Goal: Information Seeking & Learning: Compare options

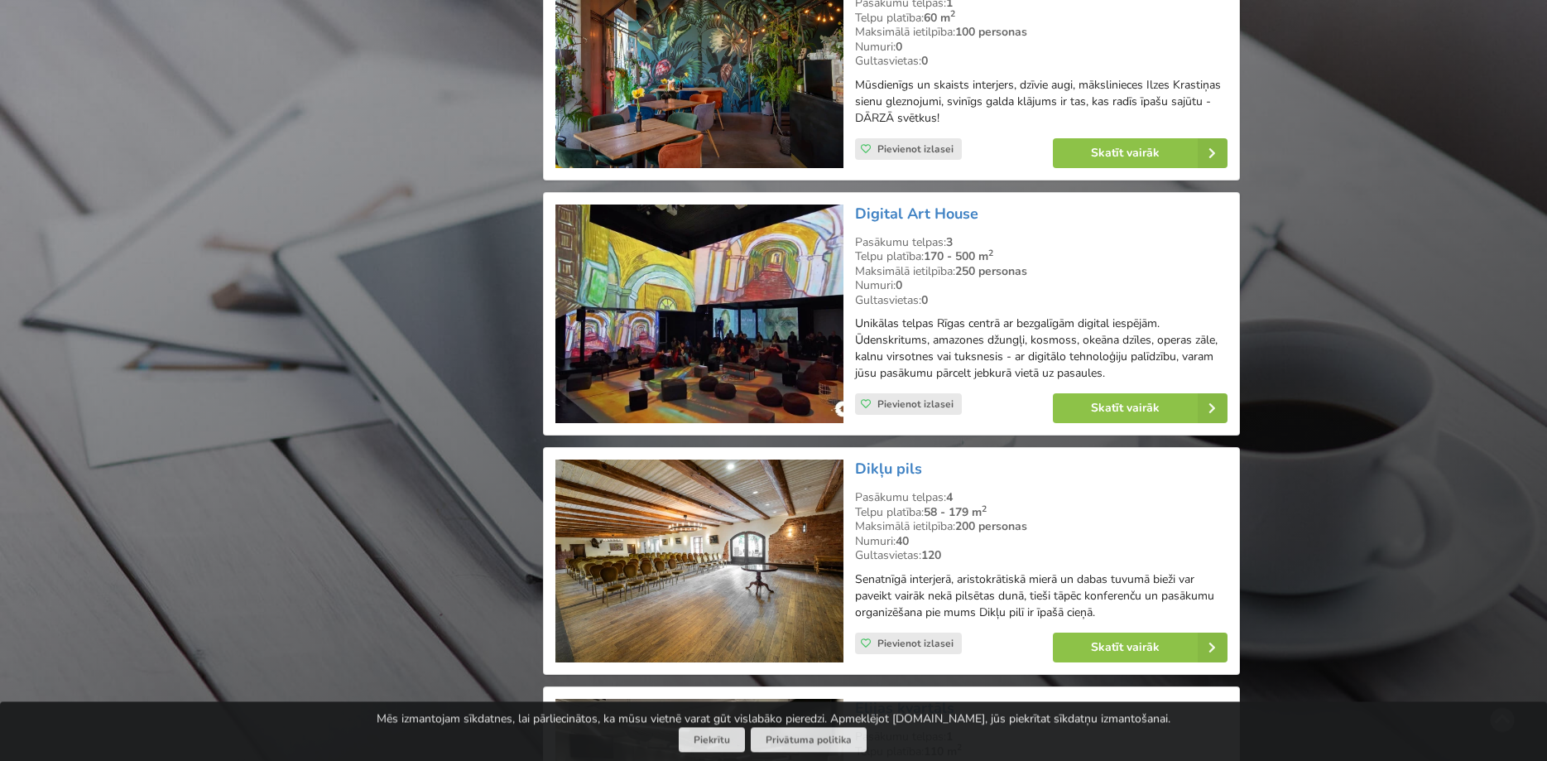
scroll to position [3377, 0]
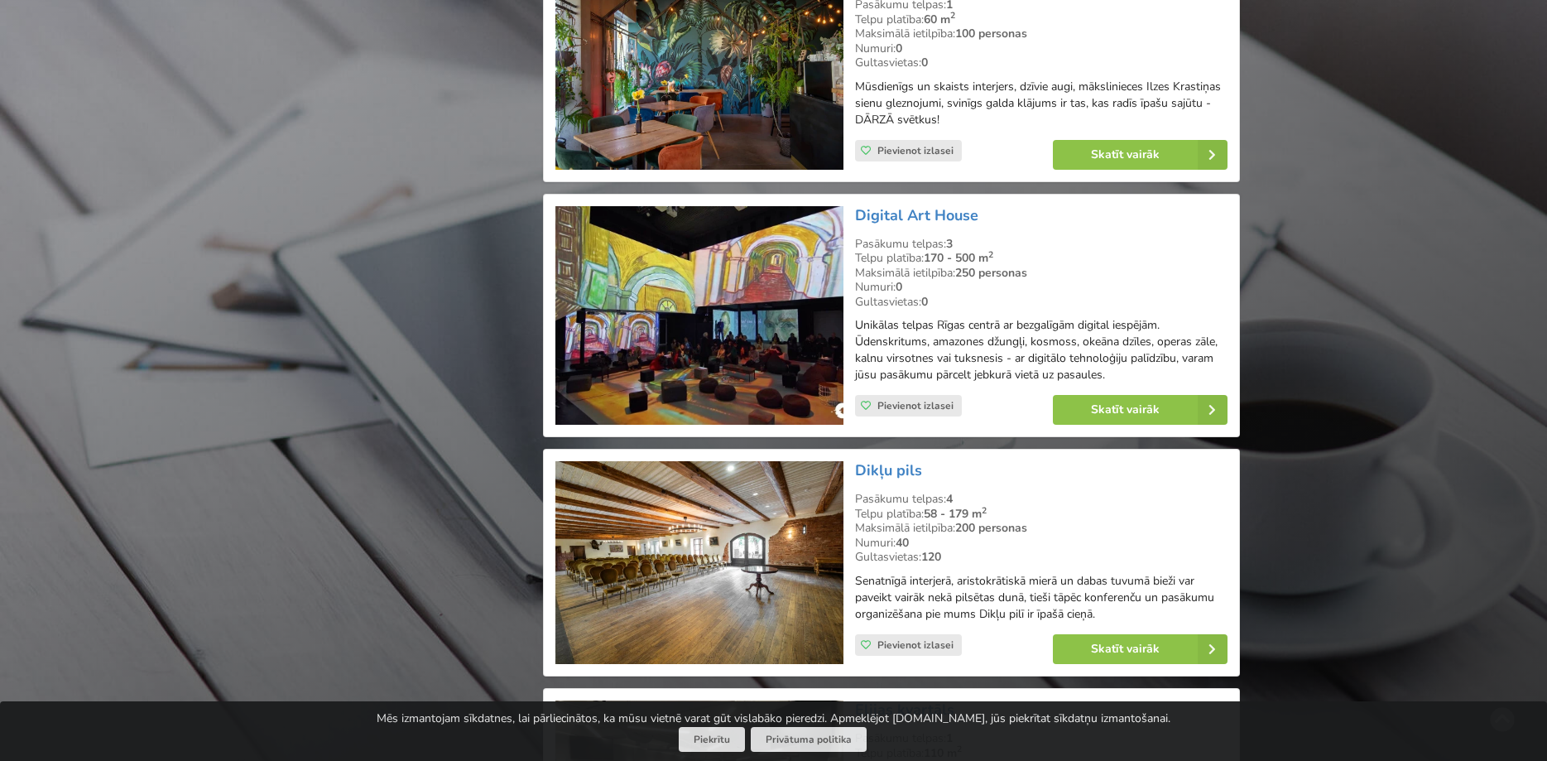
click at [786, 319] on img at bounding box center [698, 315] width 287 height 219
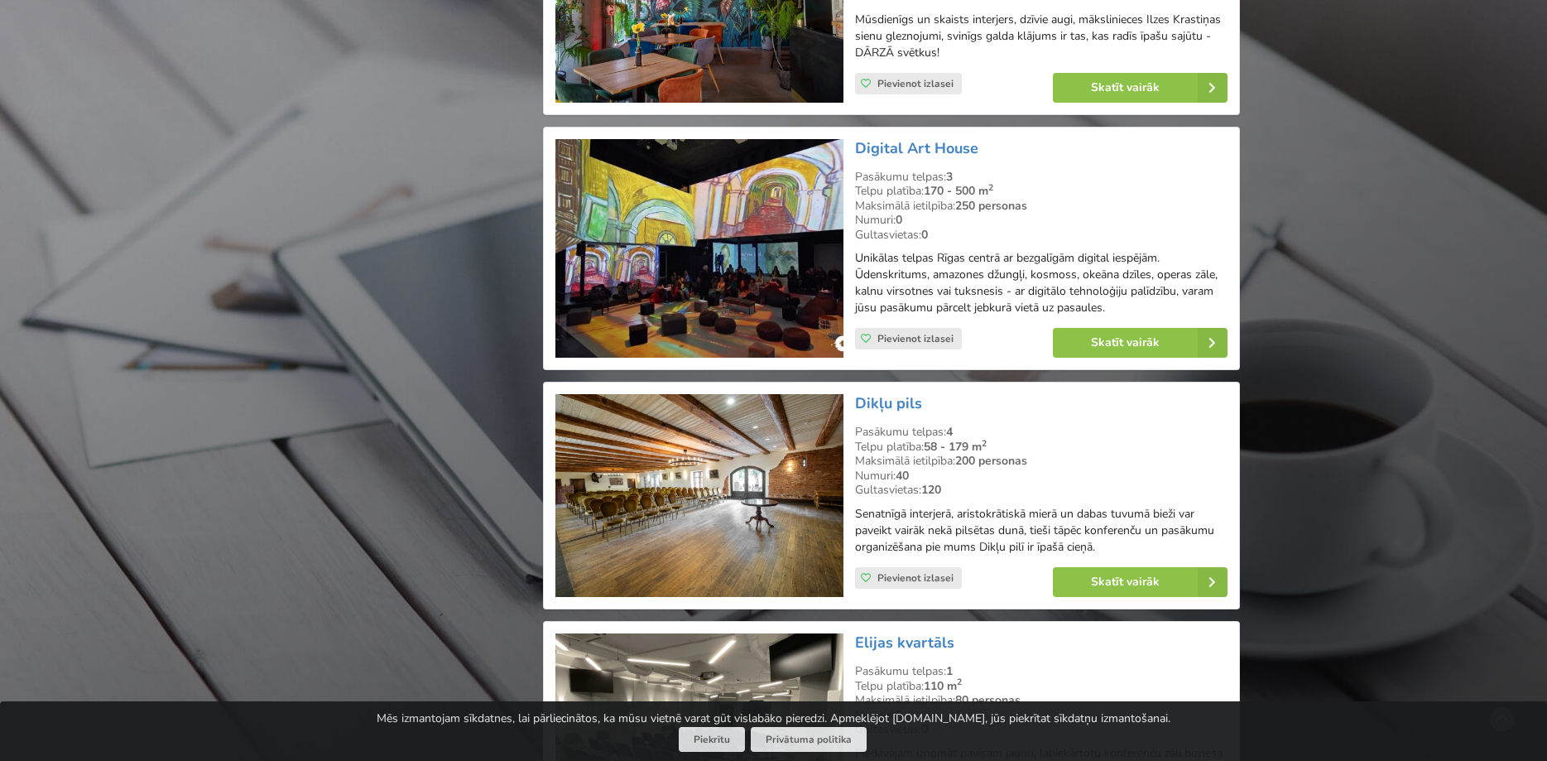
scroll to position [3546, 0]
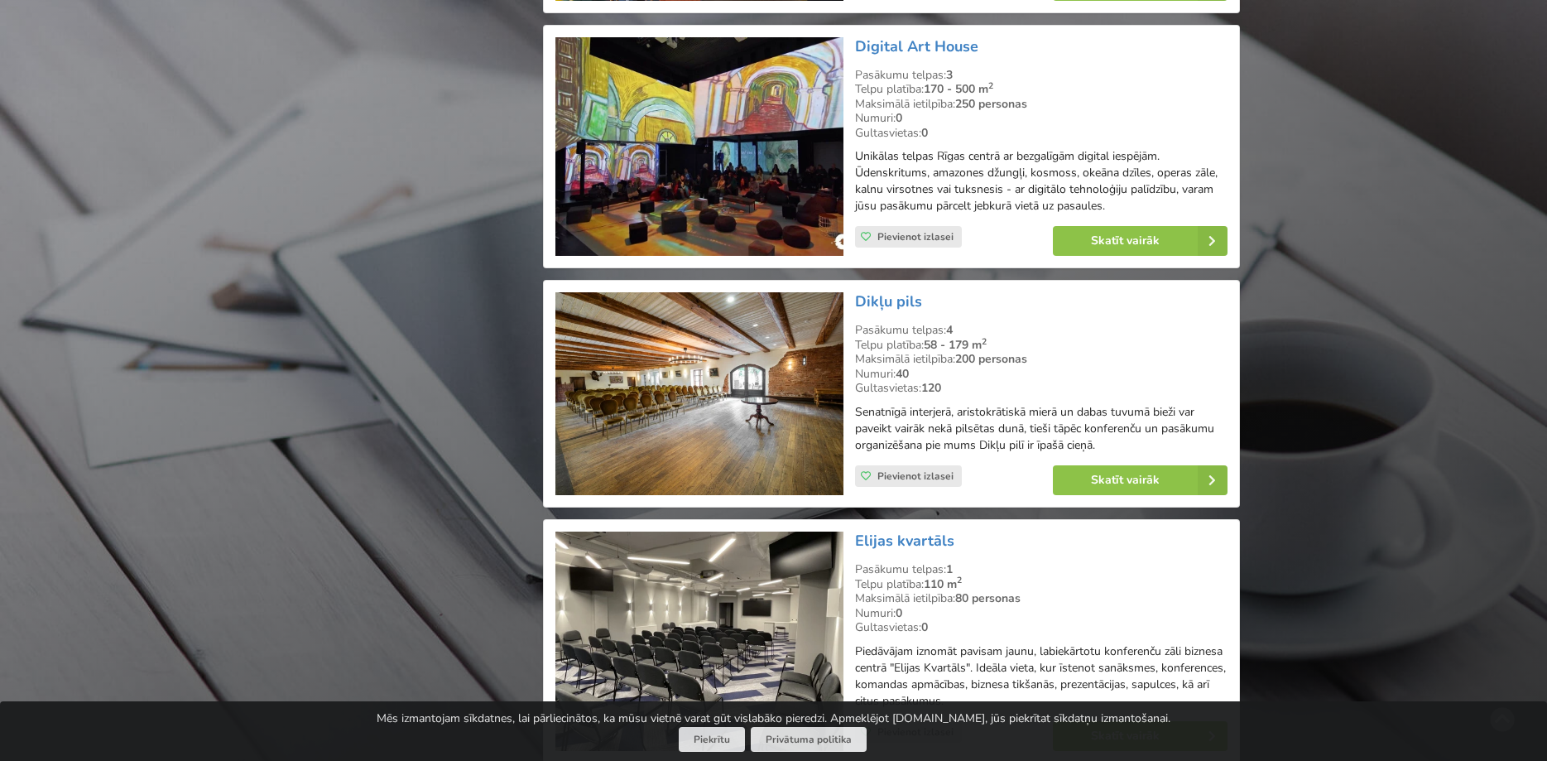
click at [726, 429] on img at bounding box center [698, 393] width 287 height 203
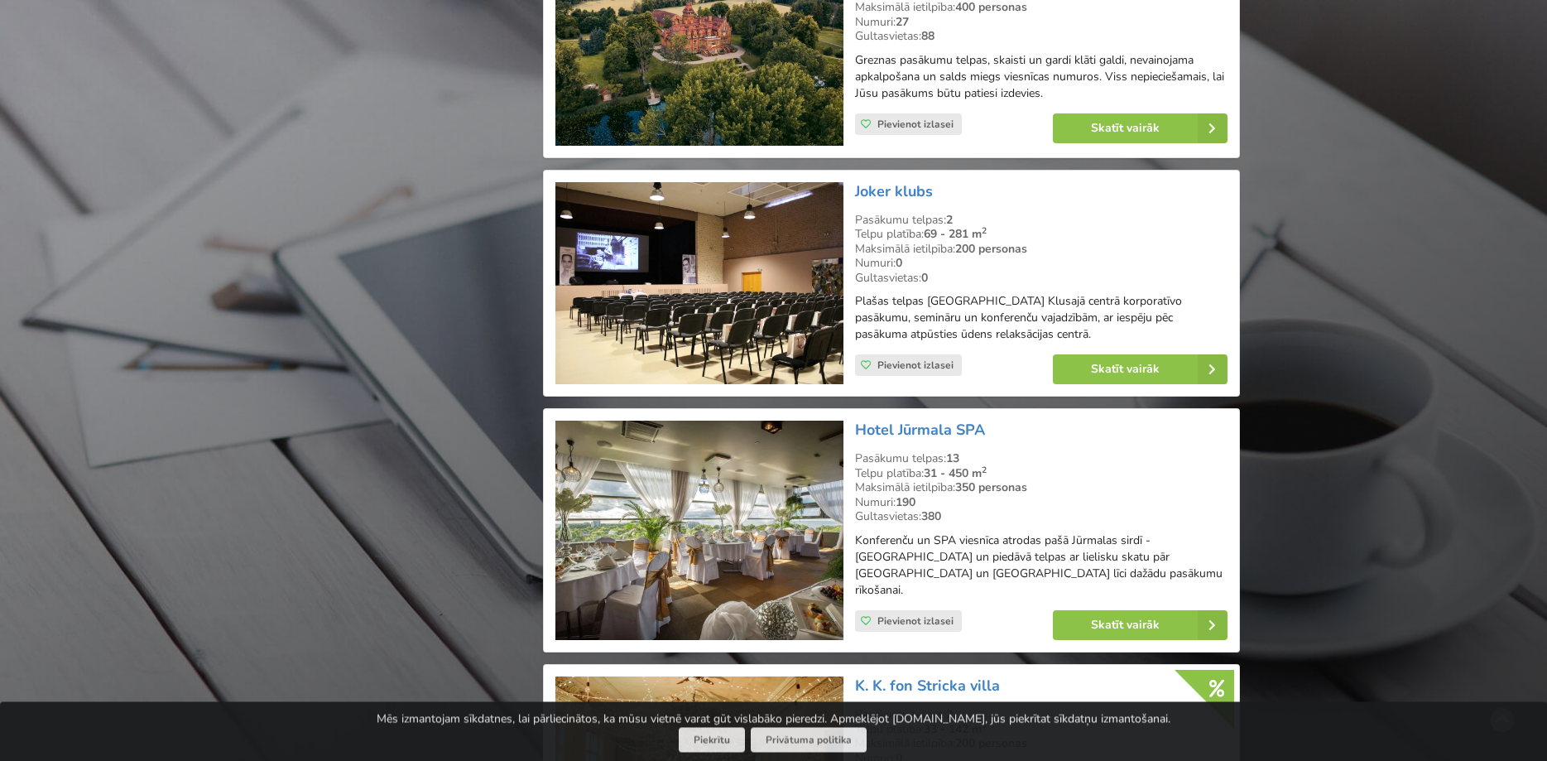
scroll to position [8104, 0]
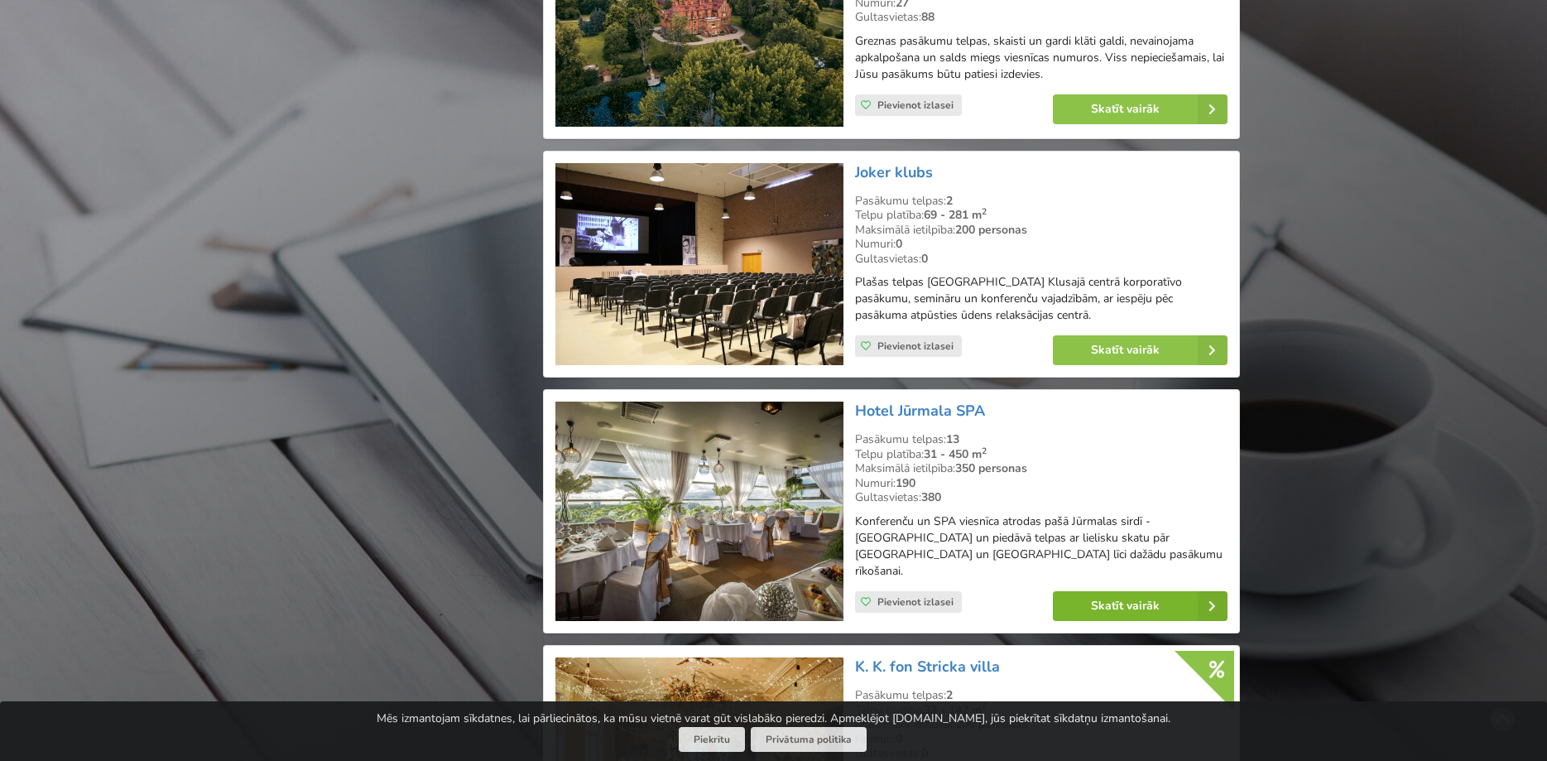
click at [1079, 591] on link "Skatīt vairāk" at bounding box center [1140, 606] width 175 height 30
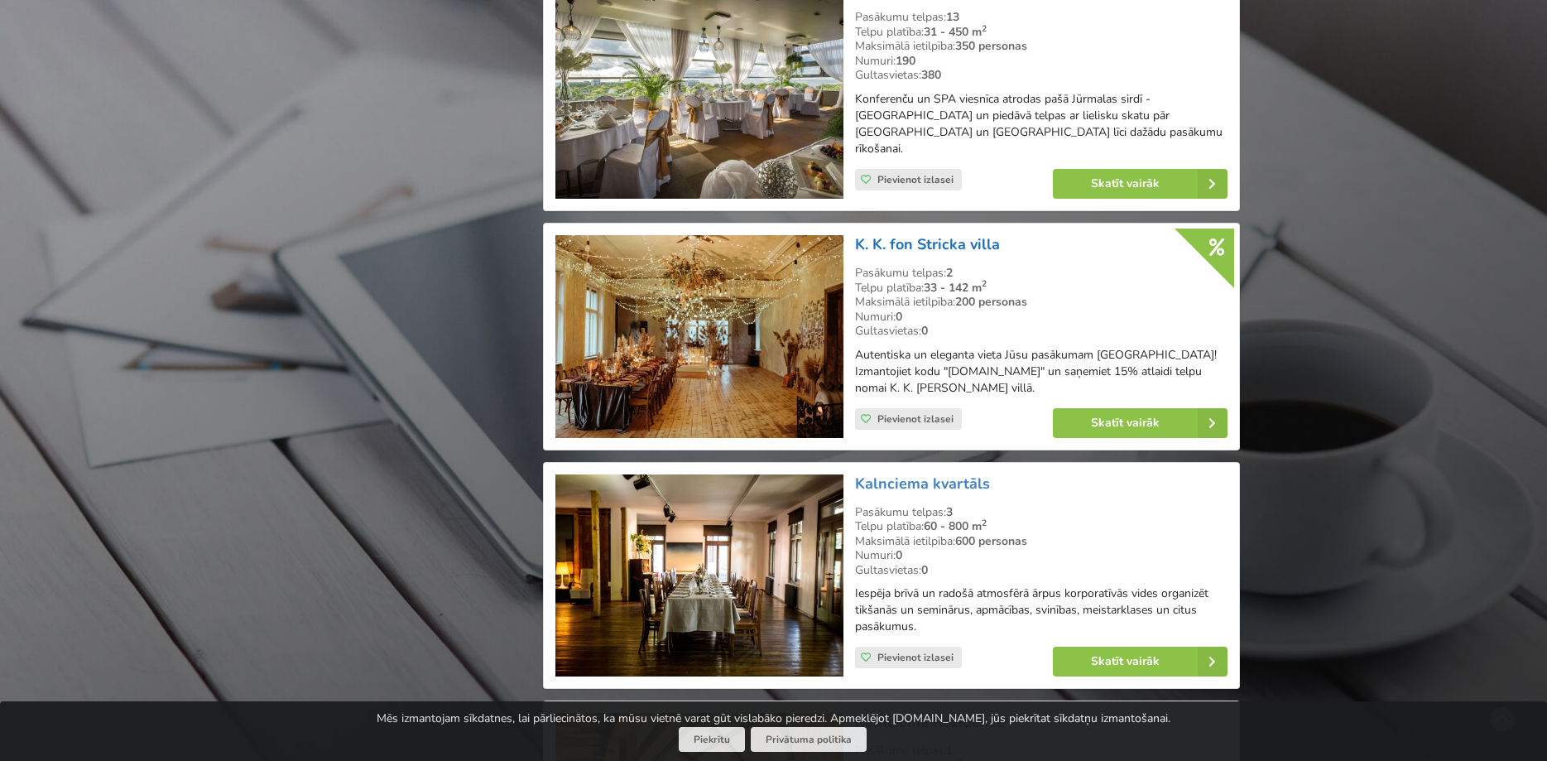
click at [911, 234] on link "K. K. fon Stricka villa" at bounding box center [927, 244] width 145 height 20
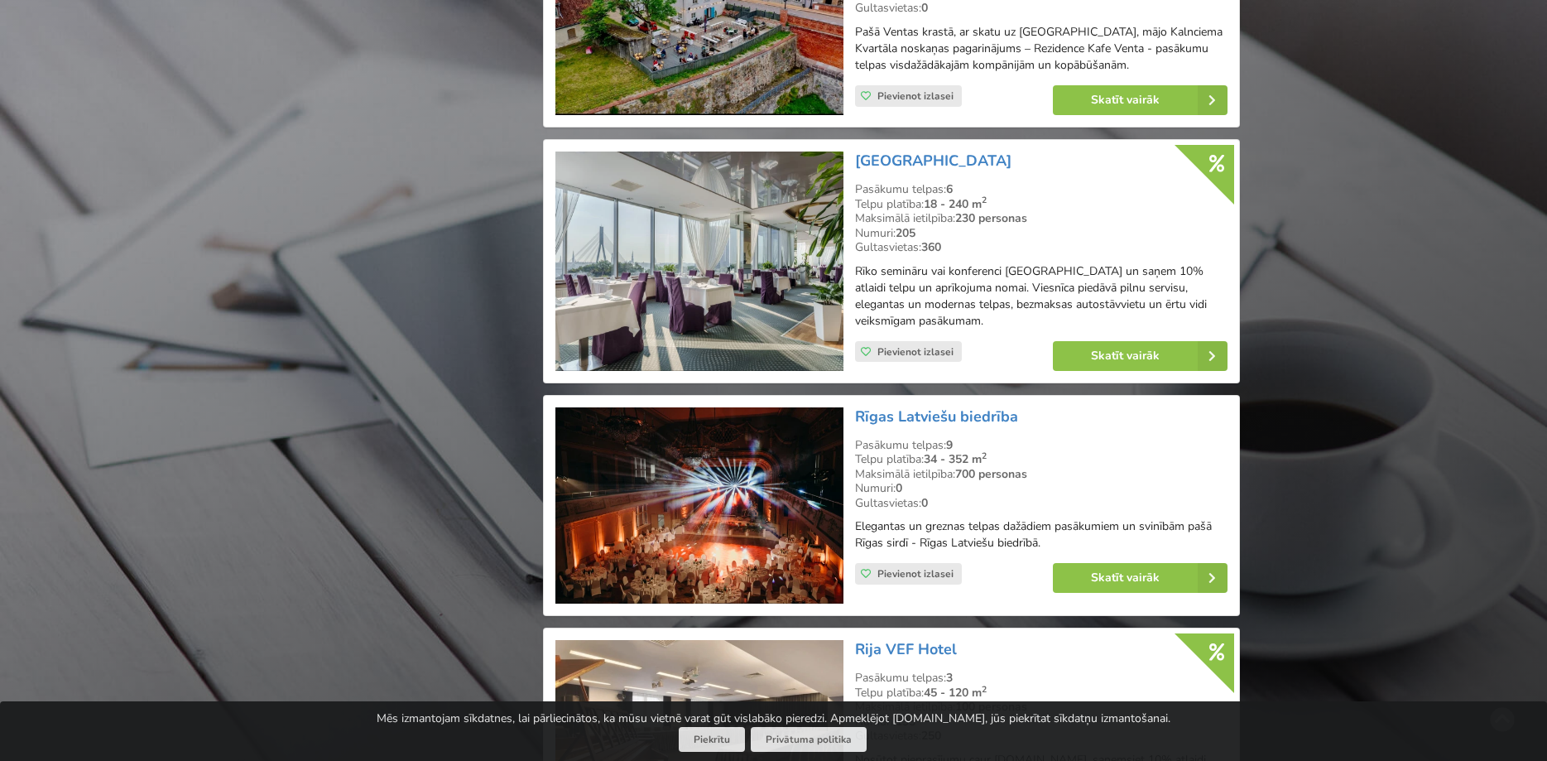
scroll to position [23046, 0]
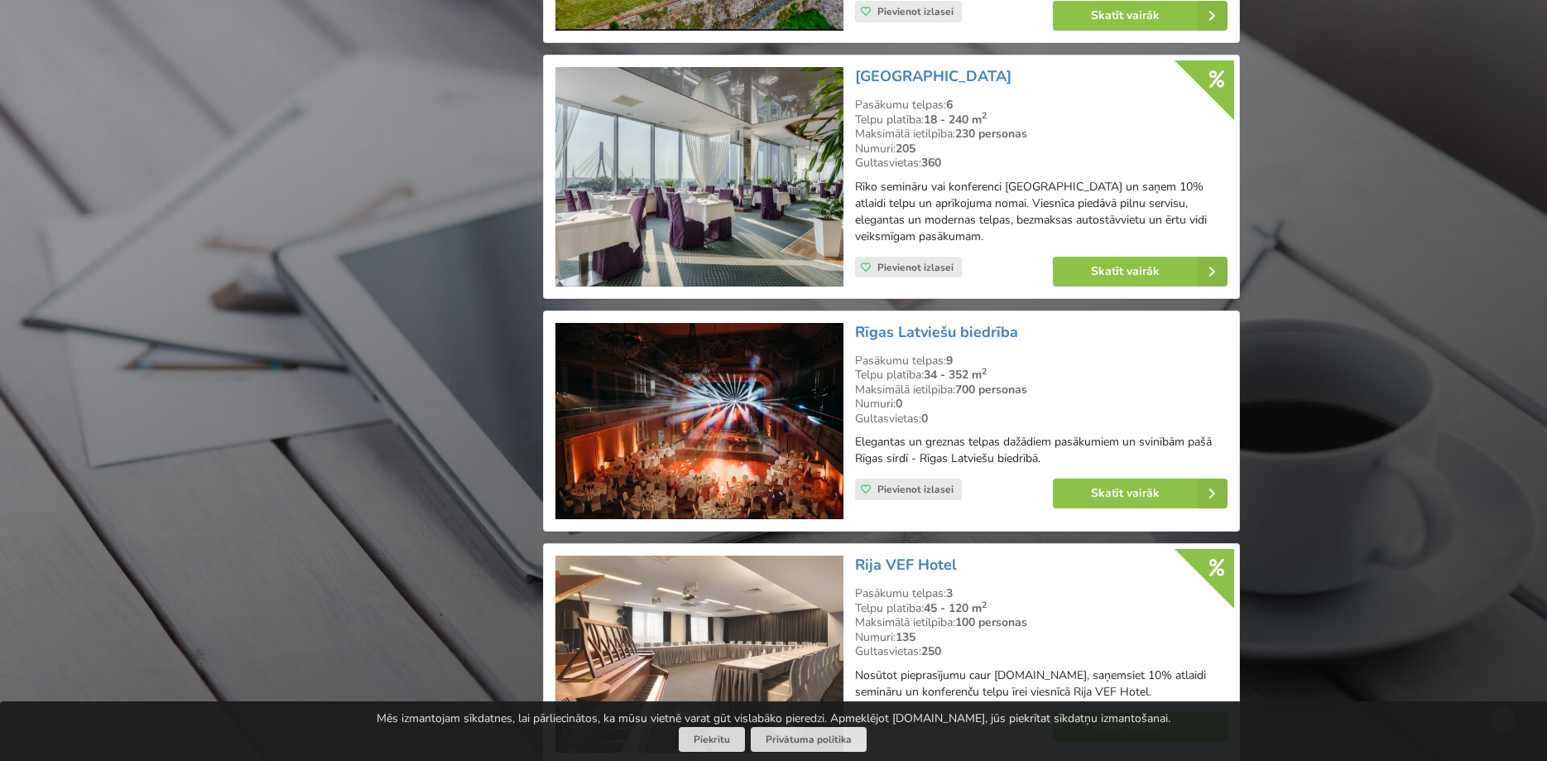
click at [742, 339] on img at bounding box center [698, 421] width 287 height 197
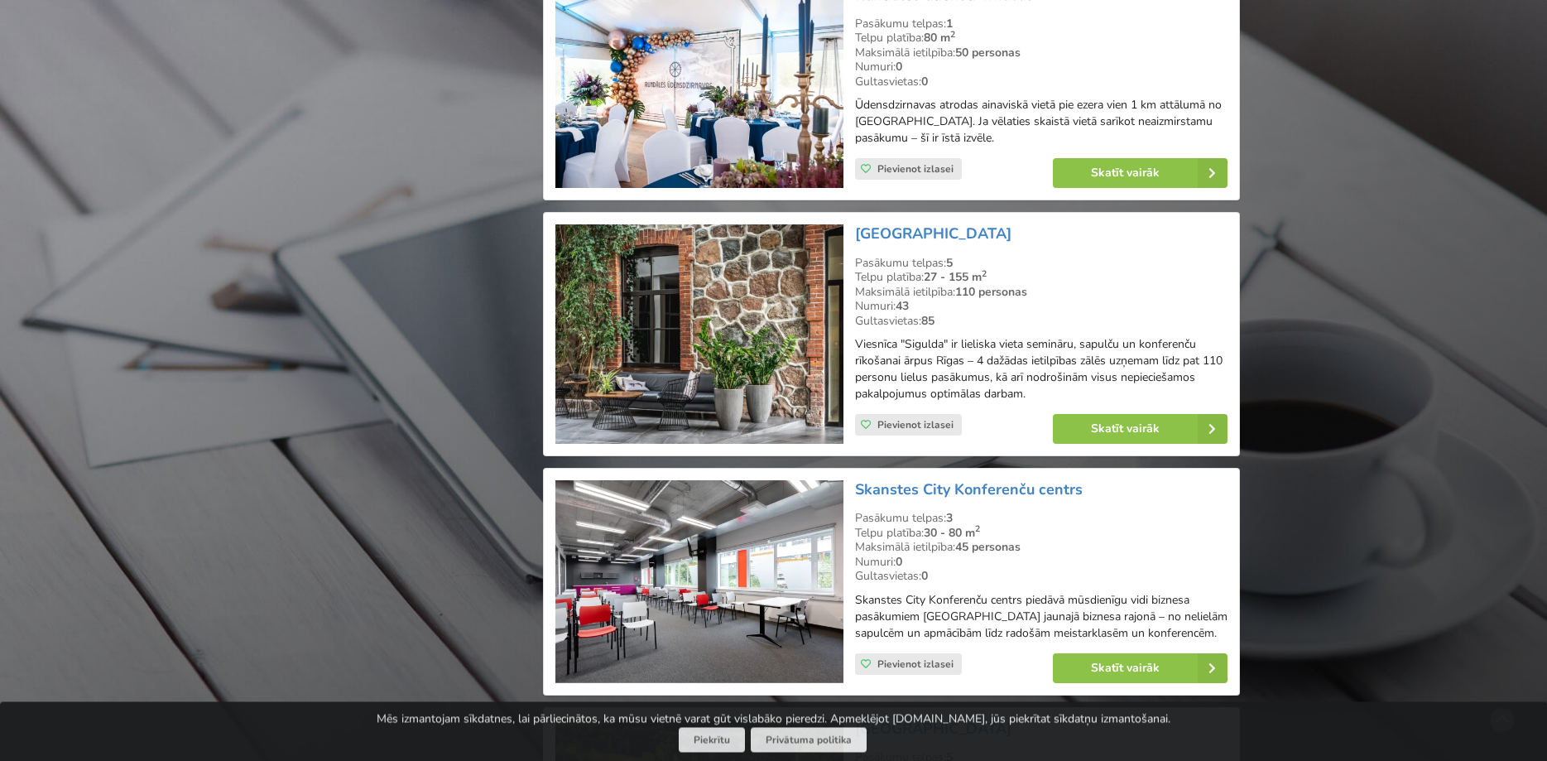
scroll to position [24567, 0]
click at [603, 257] on img at bounding box center [698, 332] width 287 height 219
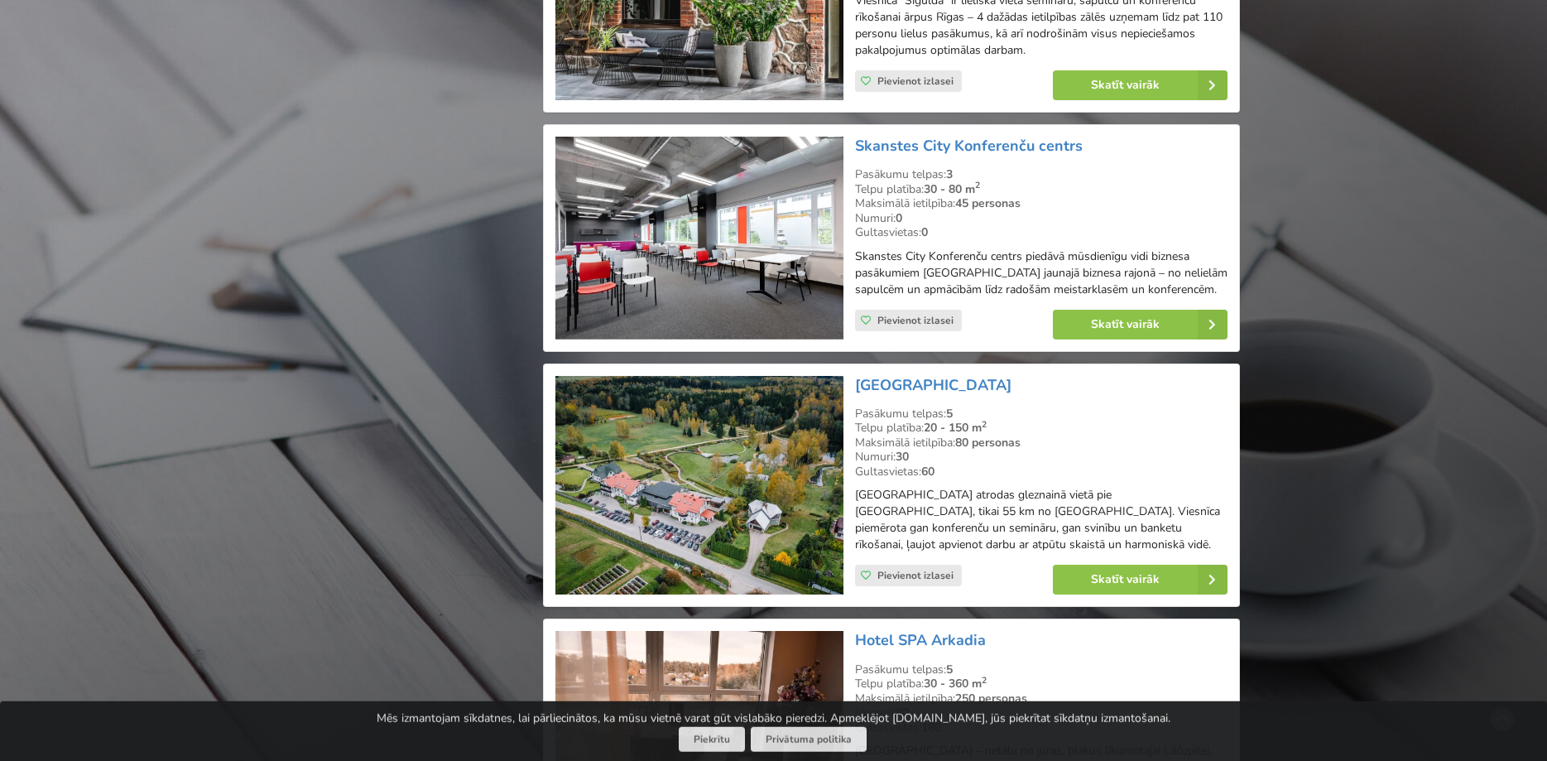
scroll to position [24989, 0]
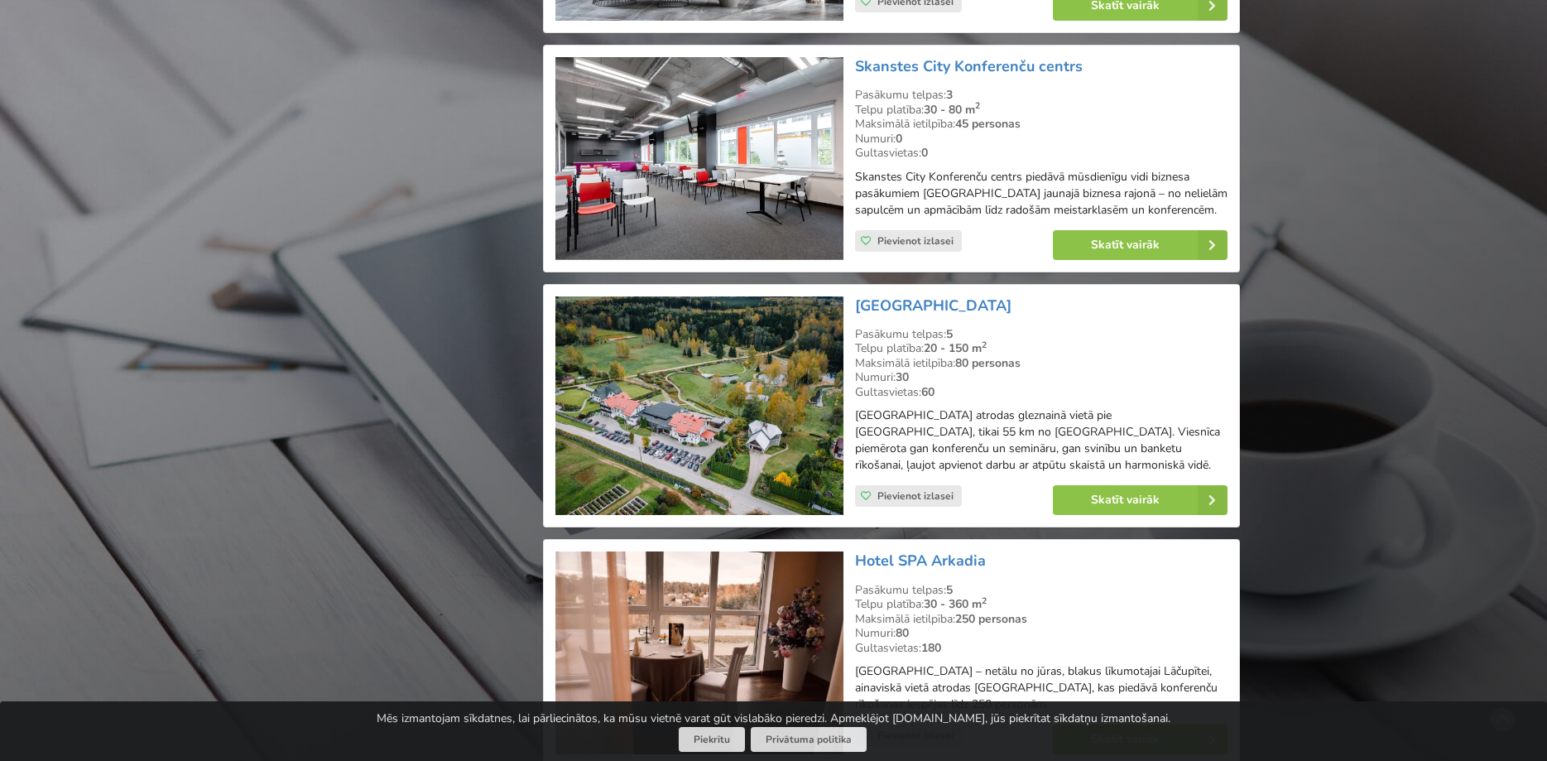
click at [732, 309] on img at bounding box center [698, 405] width 287 height 219
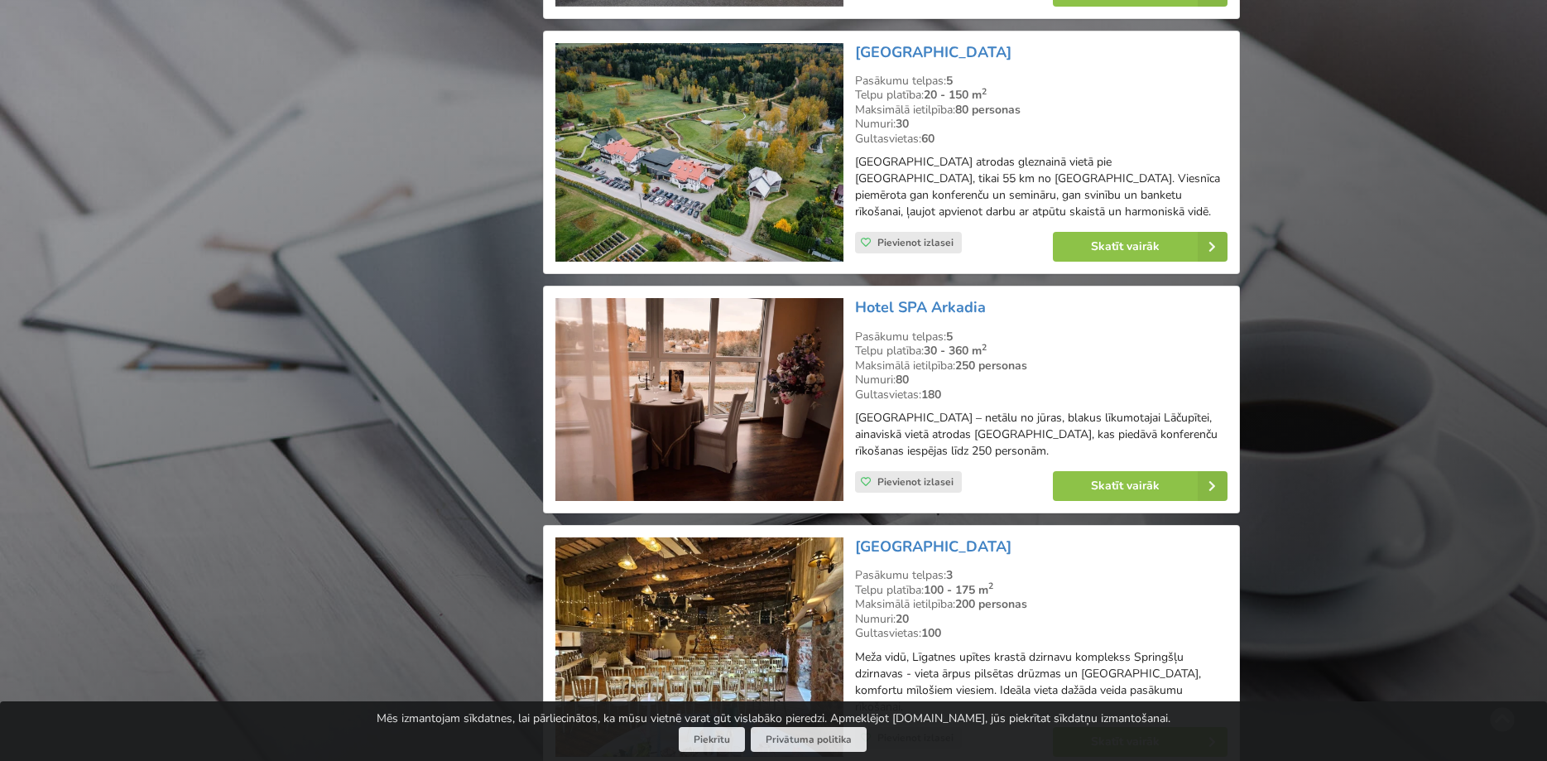
scroll to position [25326, 0]
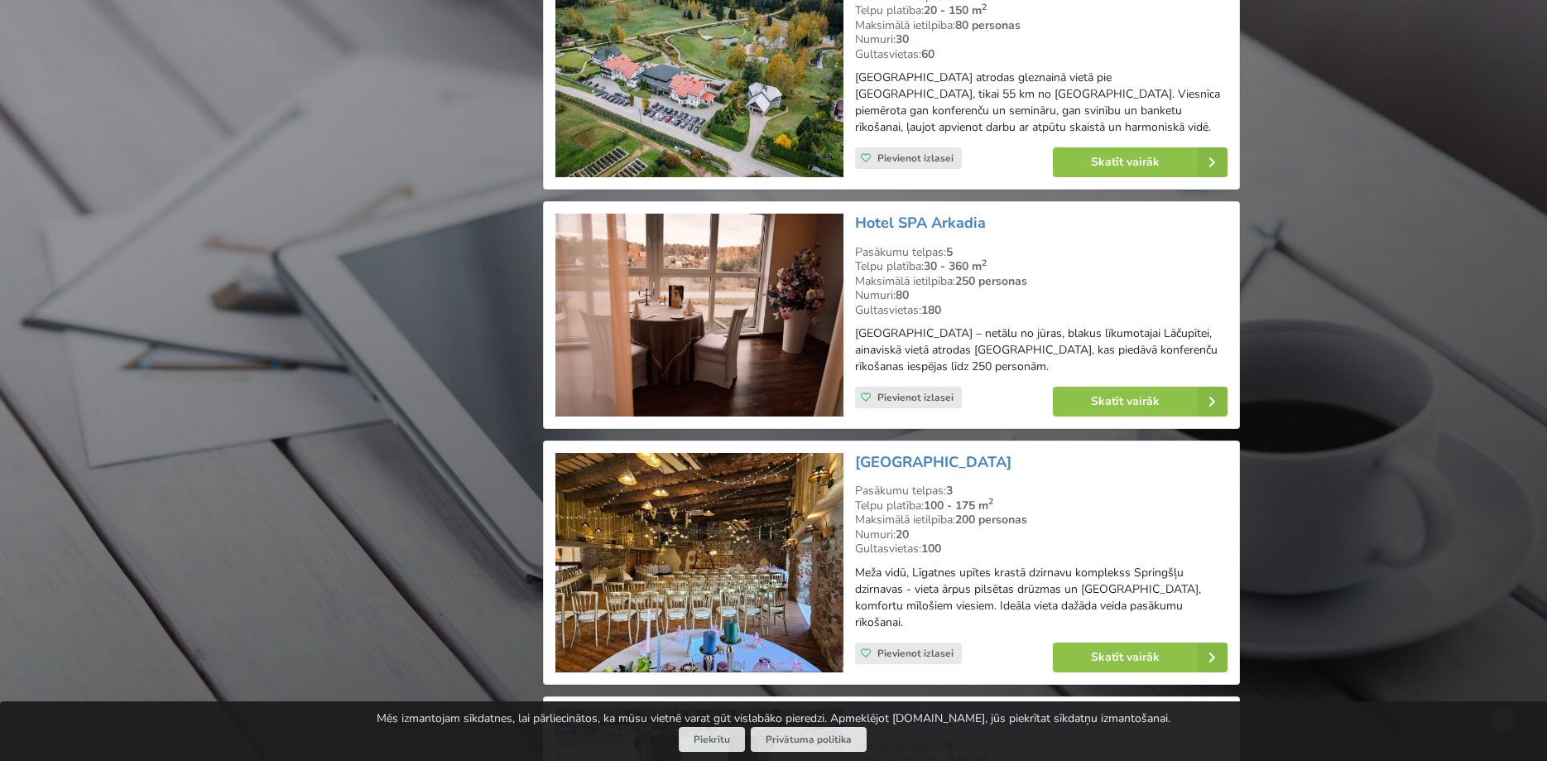
click at [689, 453] on img at bounding box center [698, 562] width 287 height 219
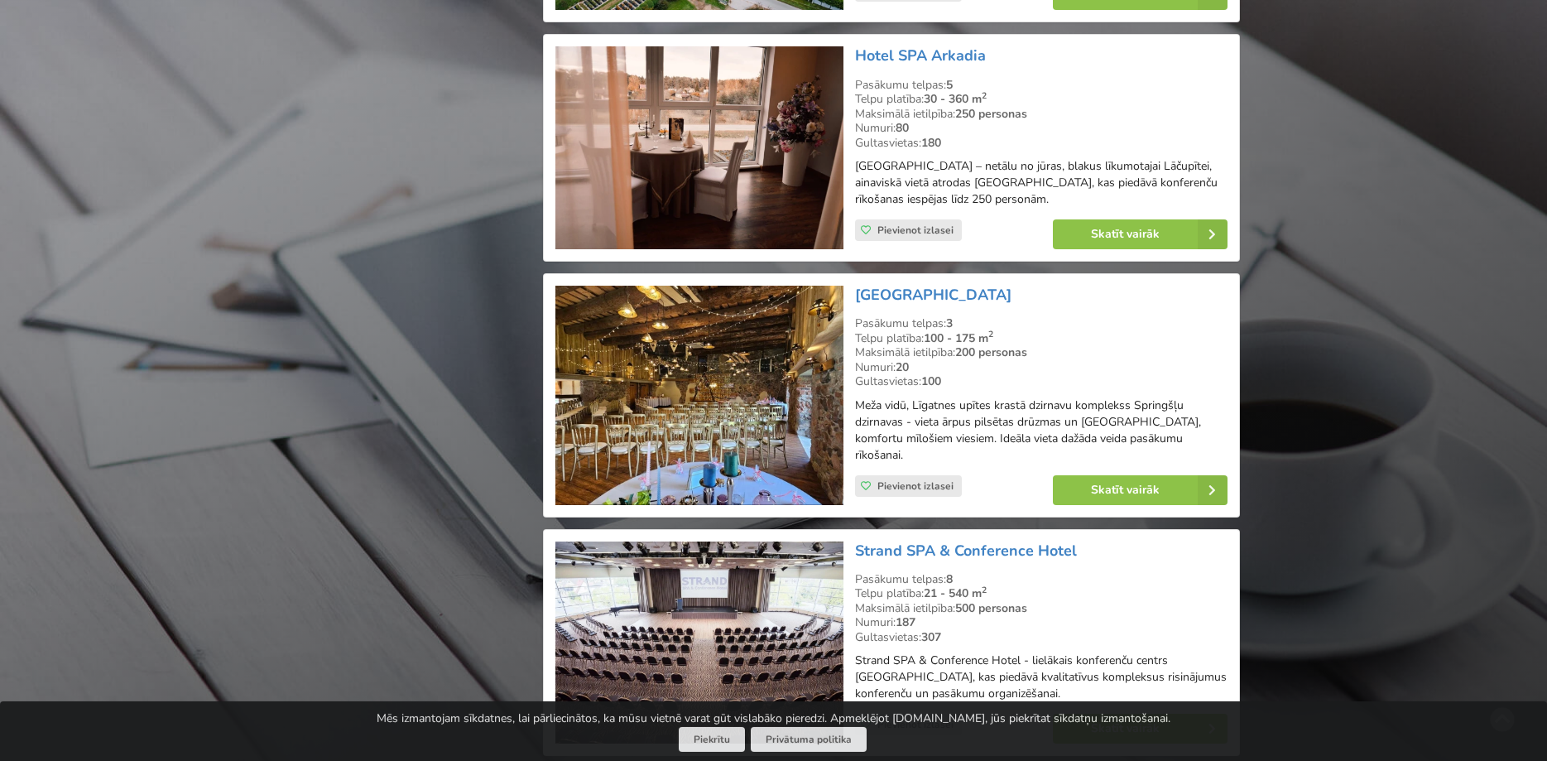
scroll to position [25916, 0]
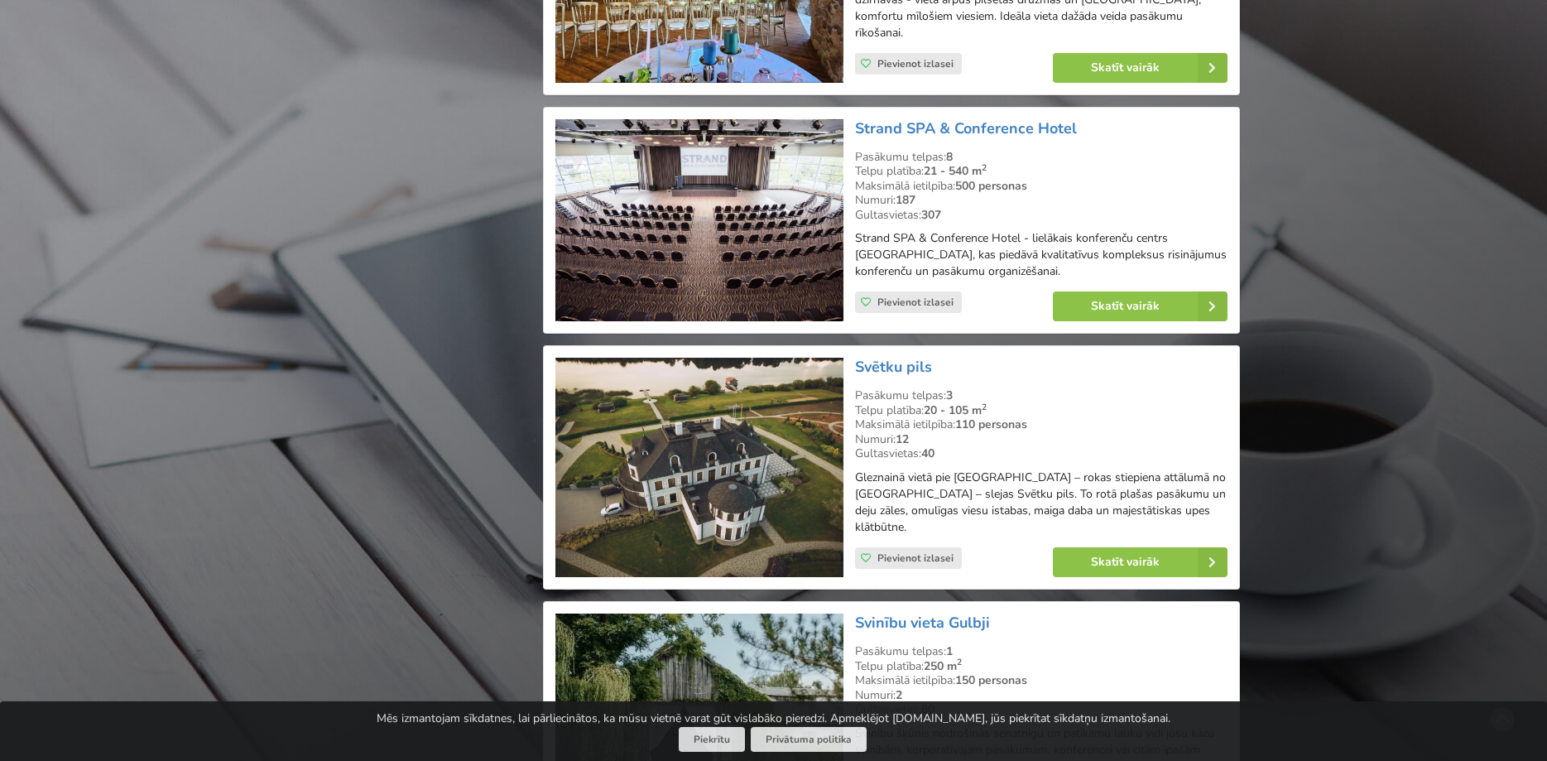
click at [772, 358] on img at bounding box center [698, 467] width 287 height 219
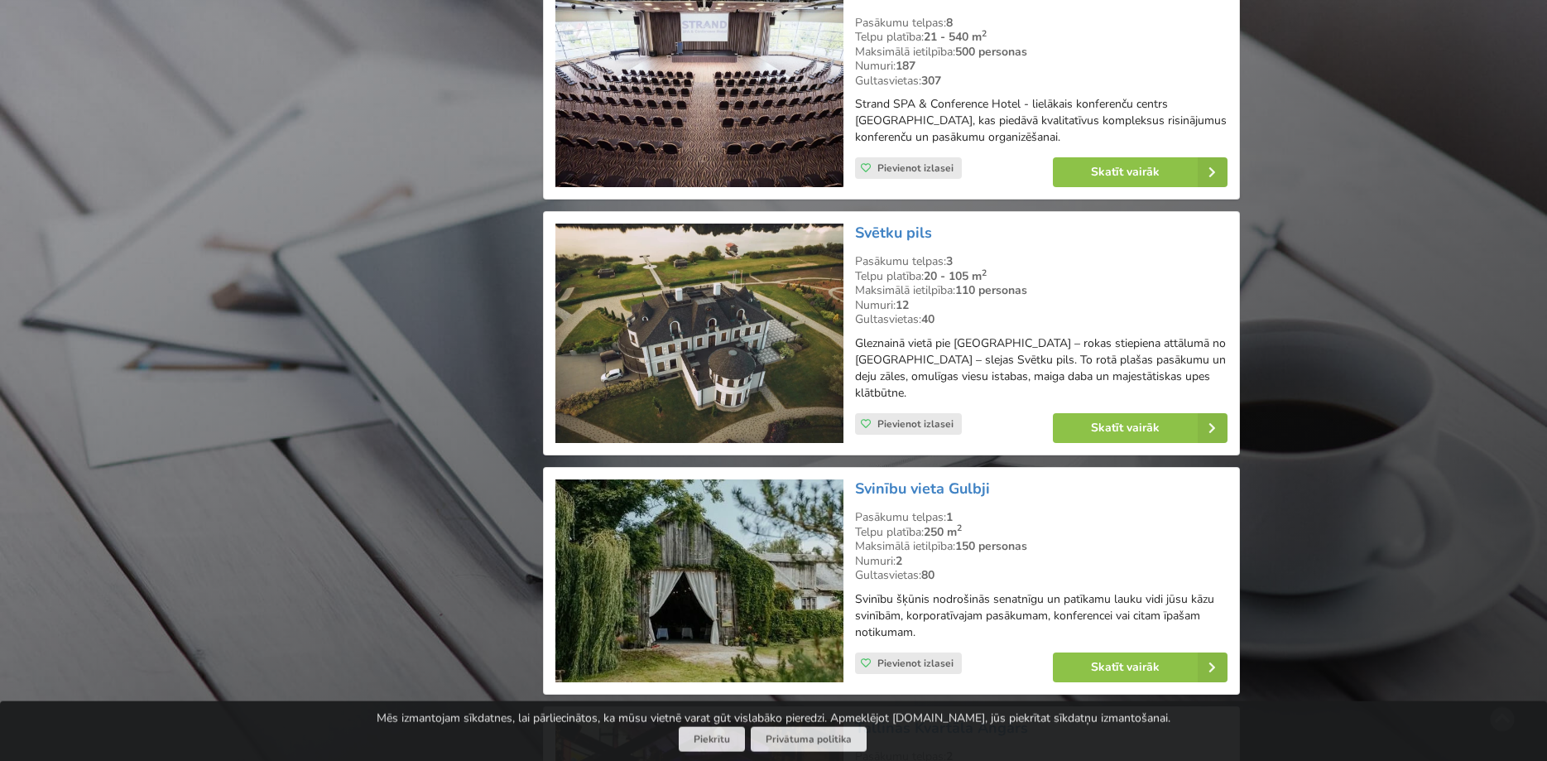
scroll to position [26085, 0]
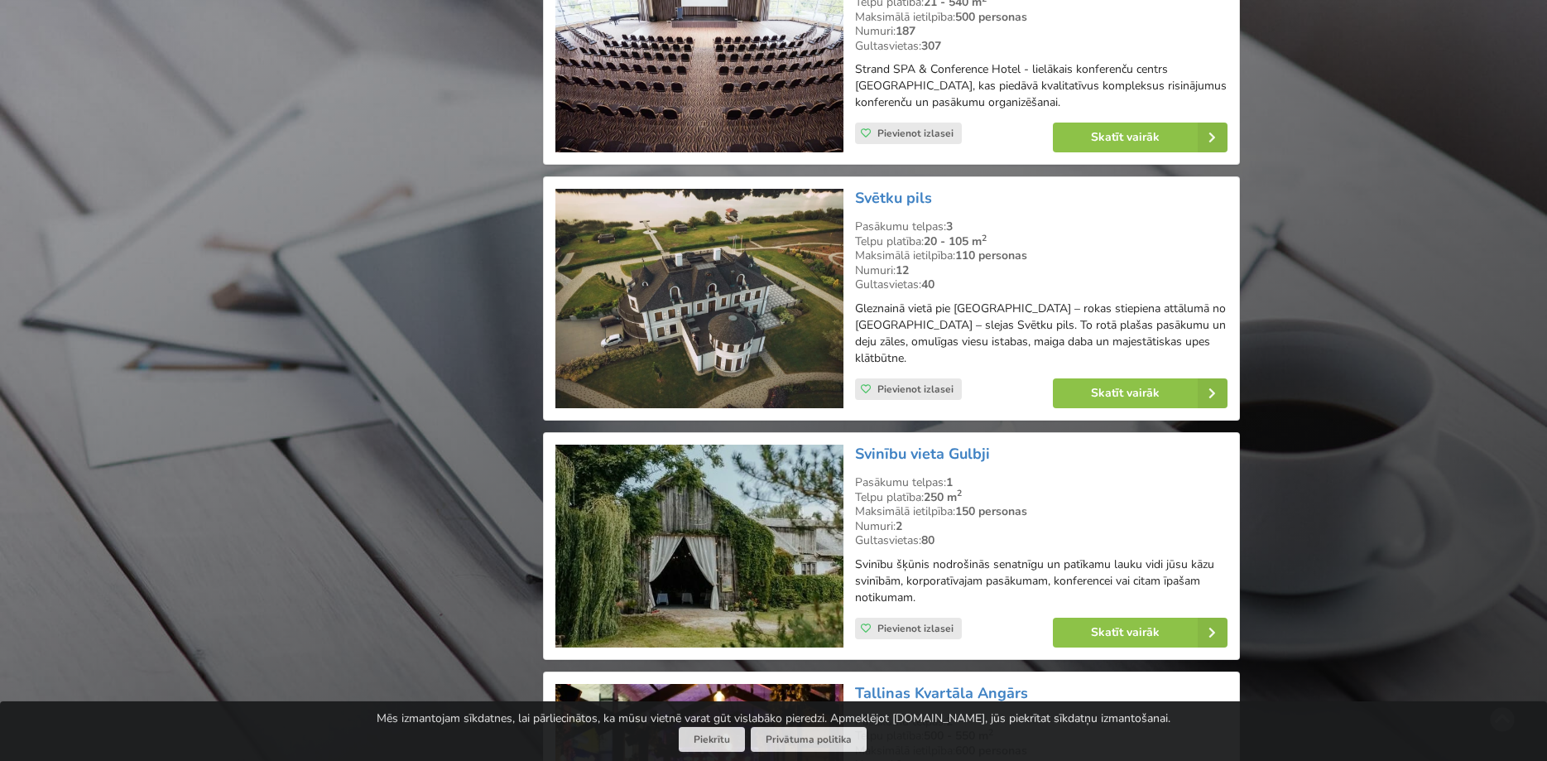
click at [722, 444] on img at bounding box center [698, 545] width 287 height 203
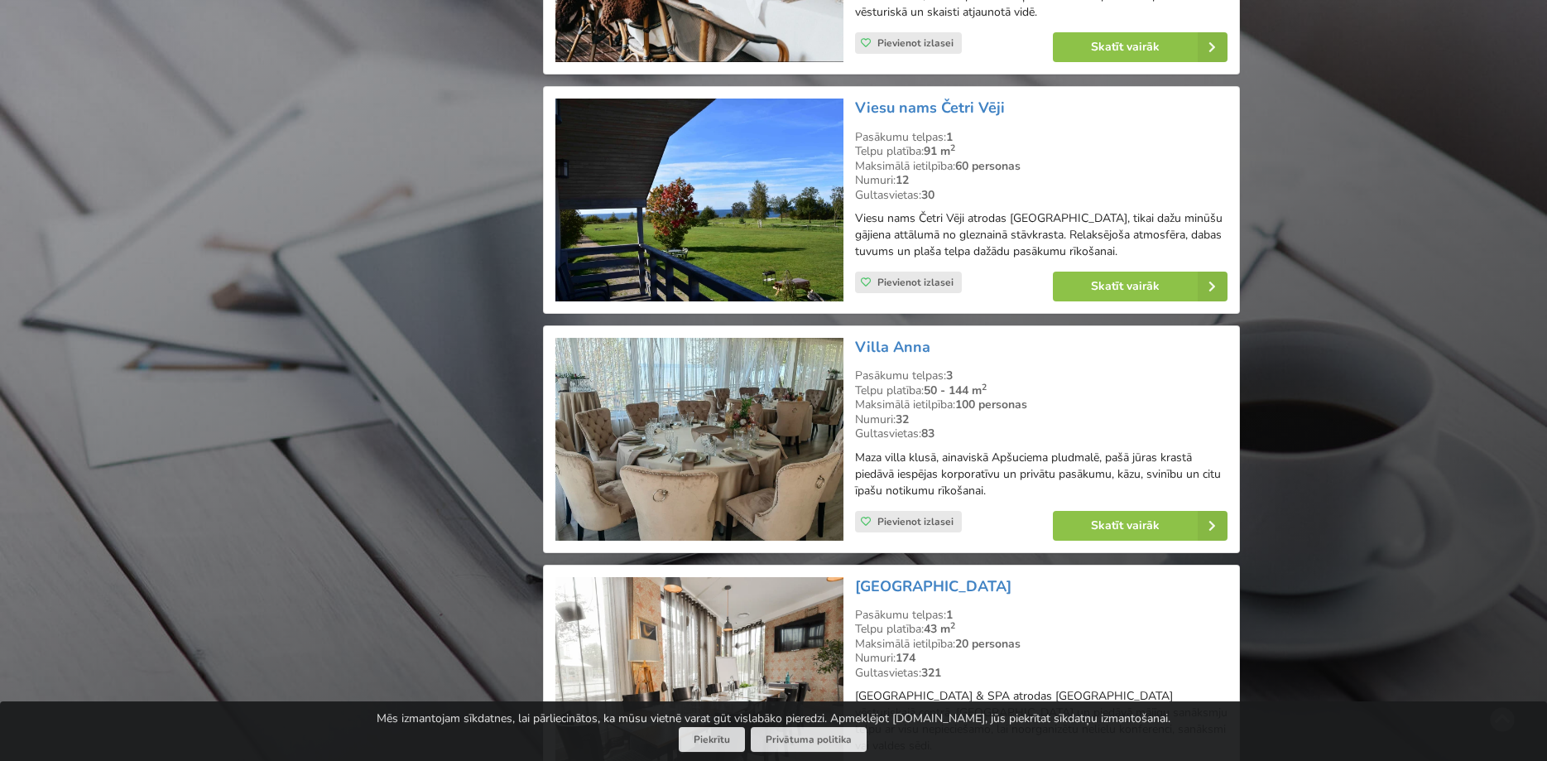
scroll to position [28870, 0]
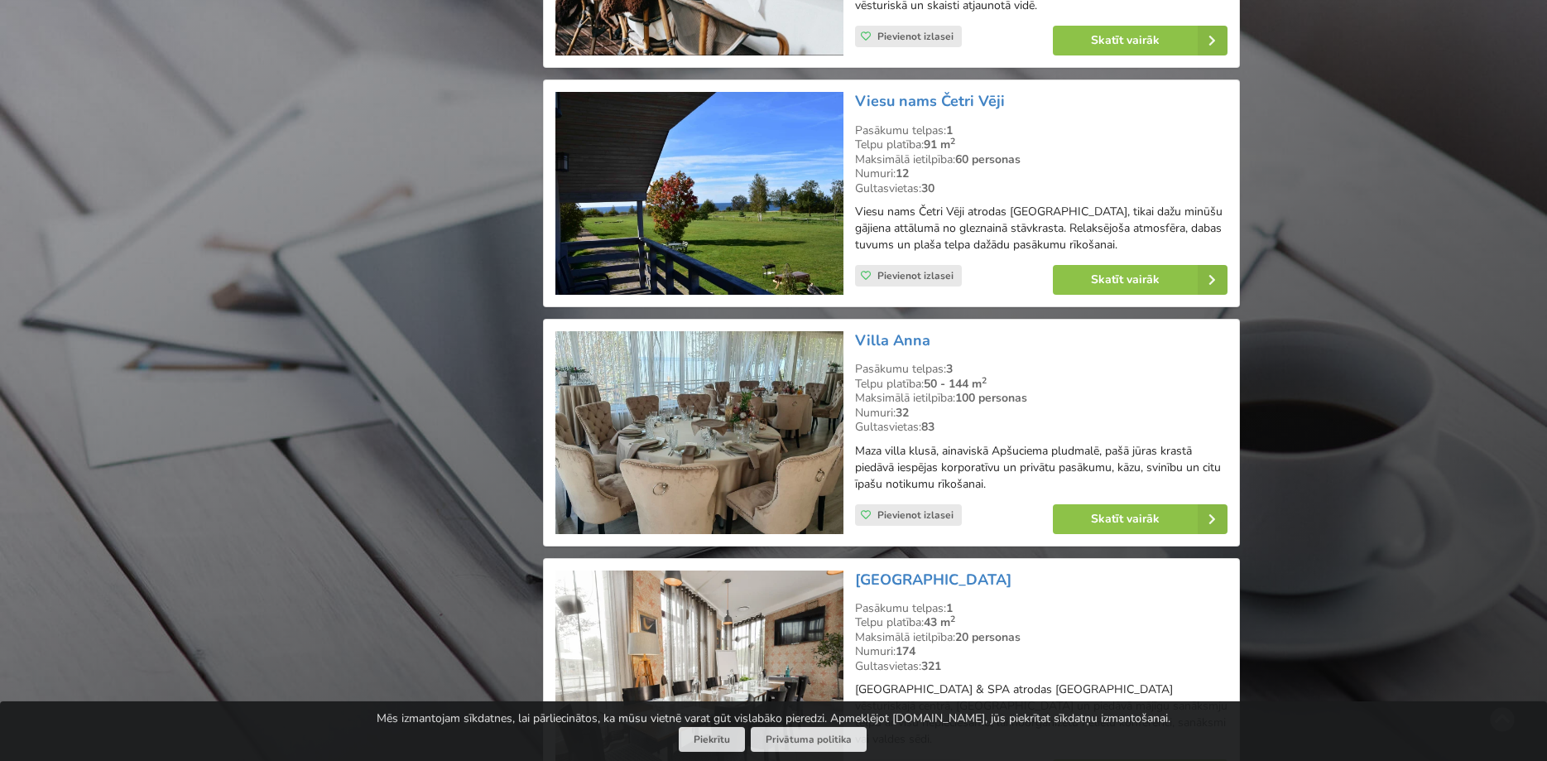
click at [666, 331] on img at bounding box center [698, 432] width 287 height 203
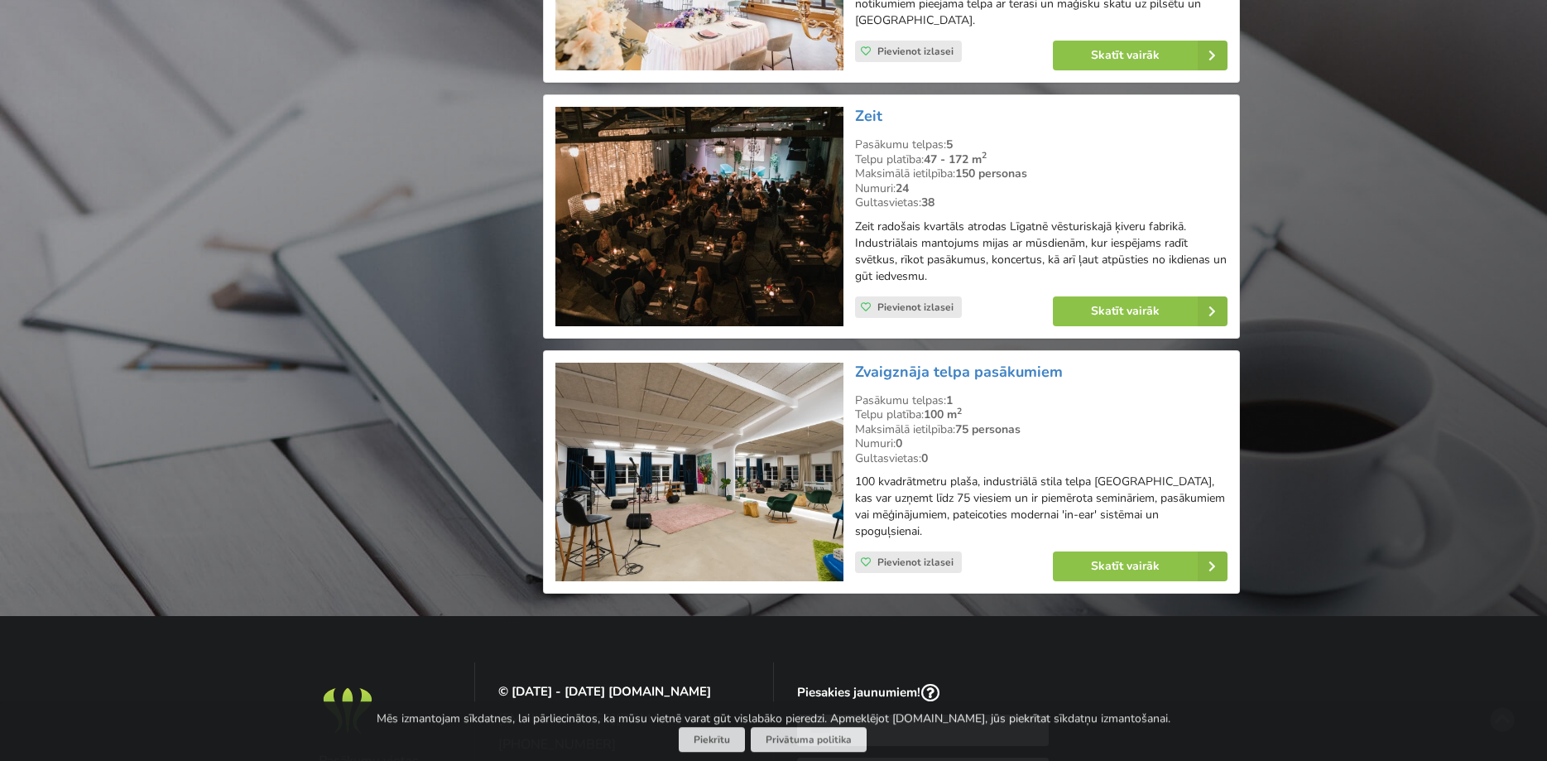
scroll to position [29892, 0]
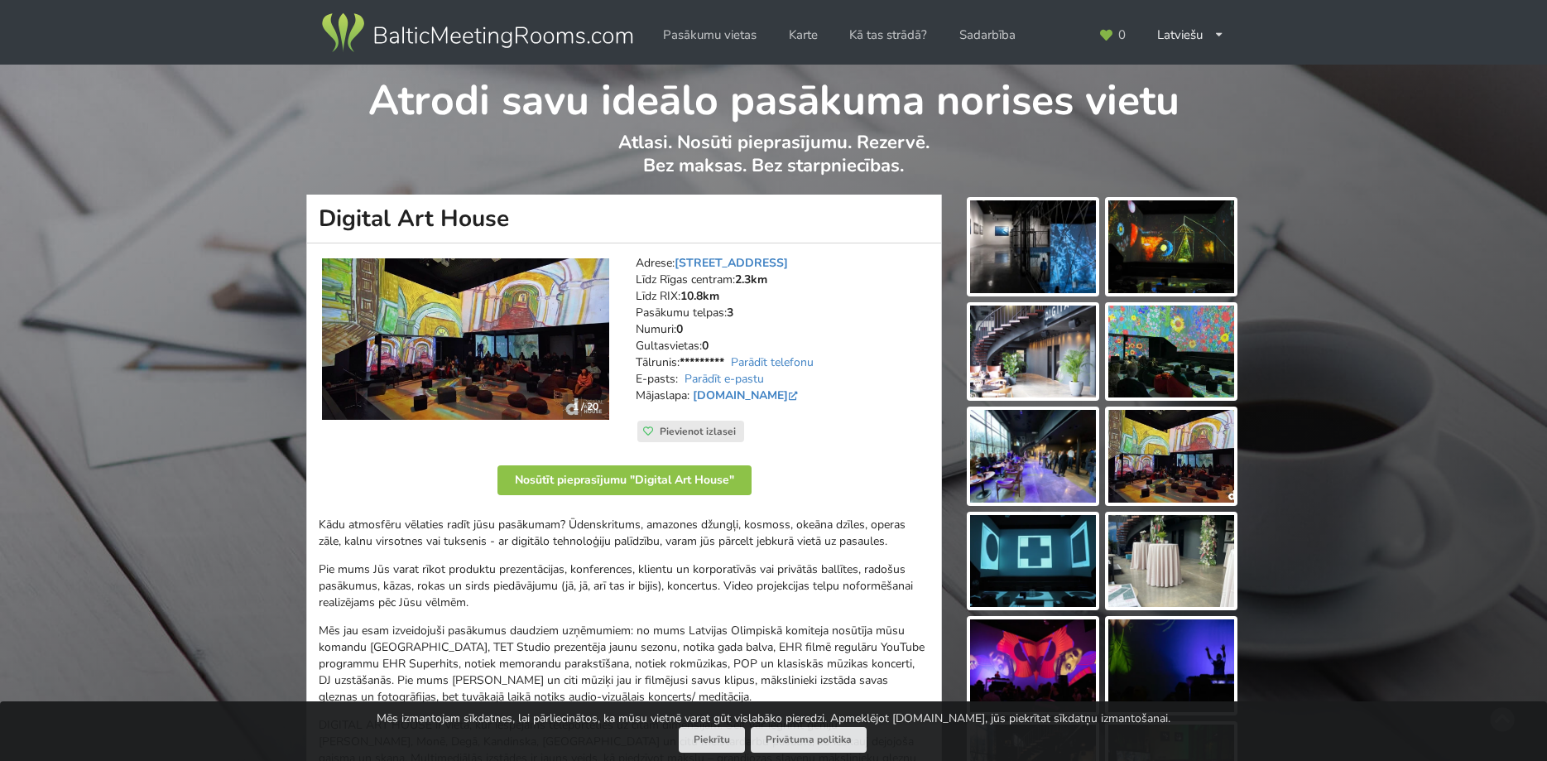
click at [1051, 250] on img at bounding box center [1033, 246] width 126 height 93
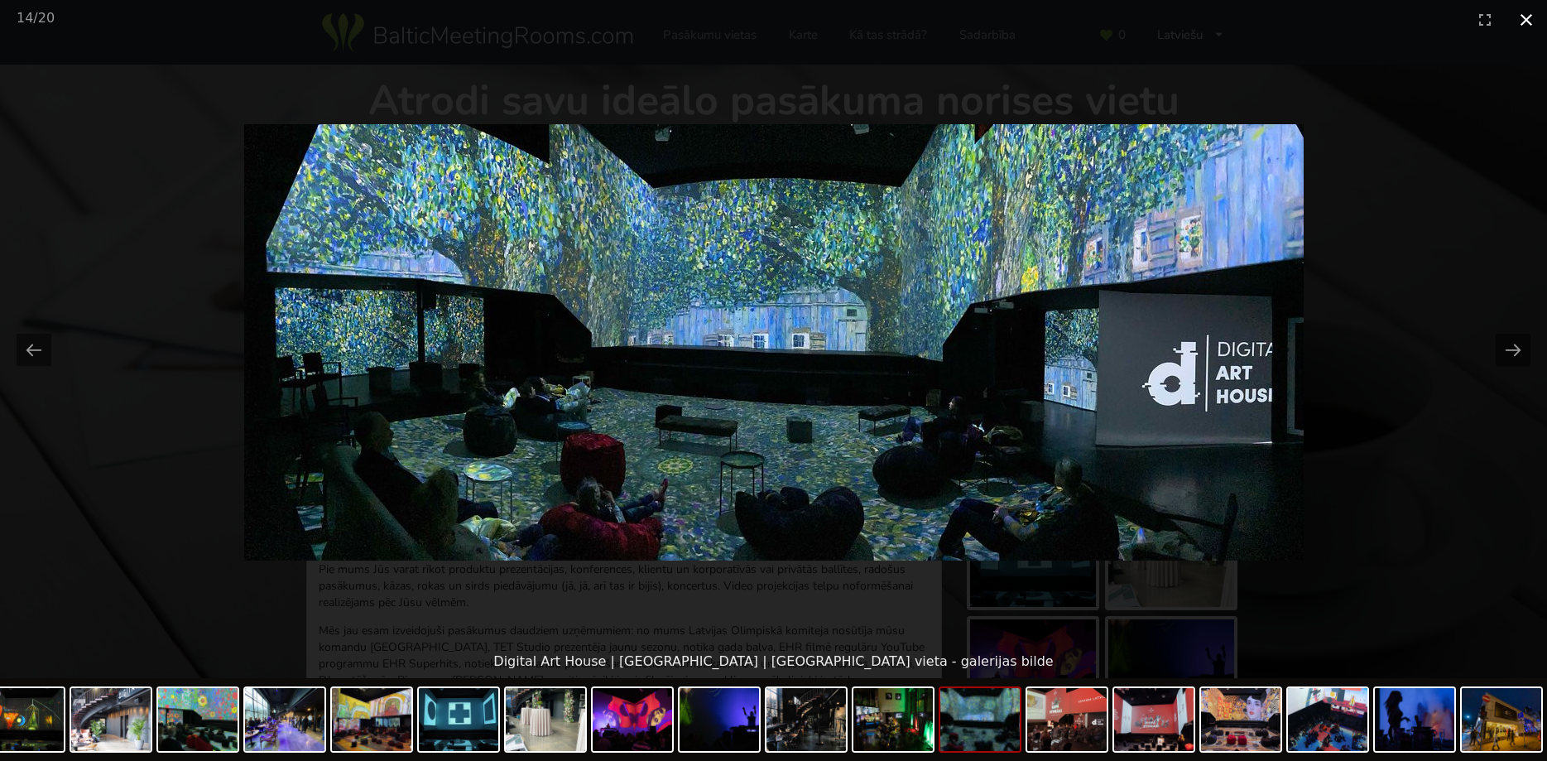
click at [1521, 26] on button "Close gallery" at bounding box center [1525, 19] width 41 height 39
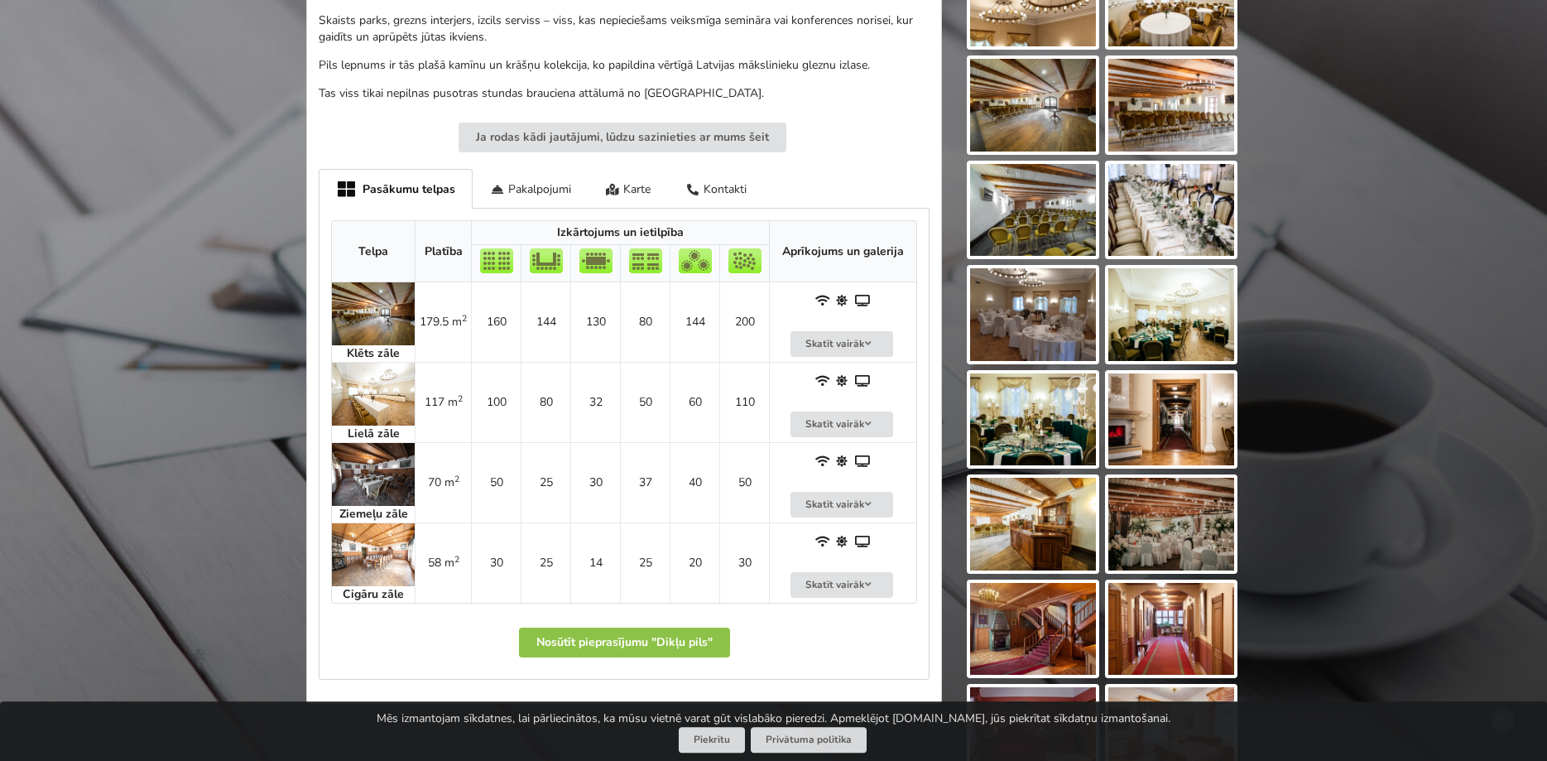
scroll to position [591, 0]
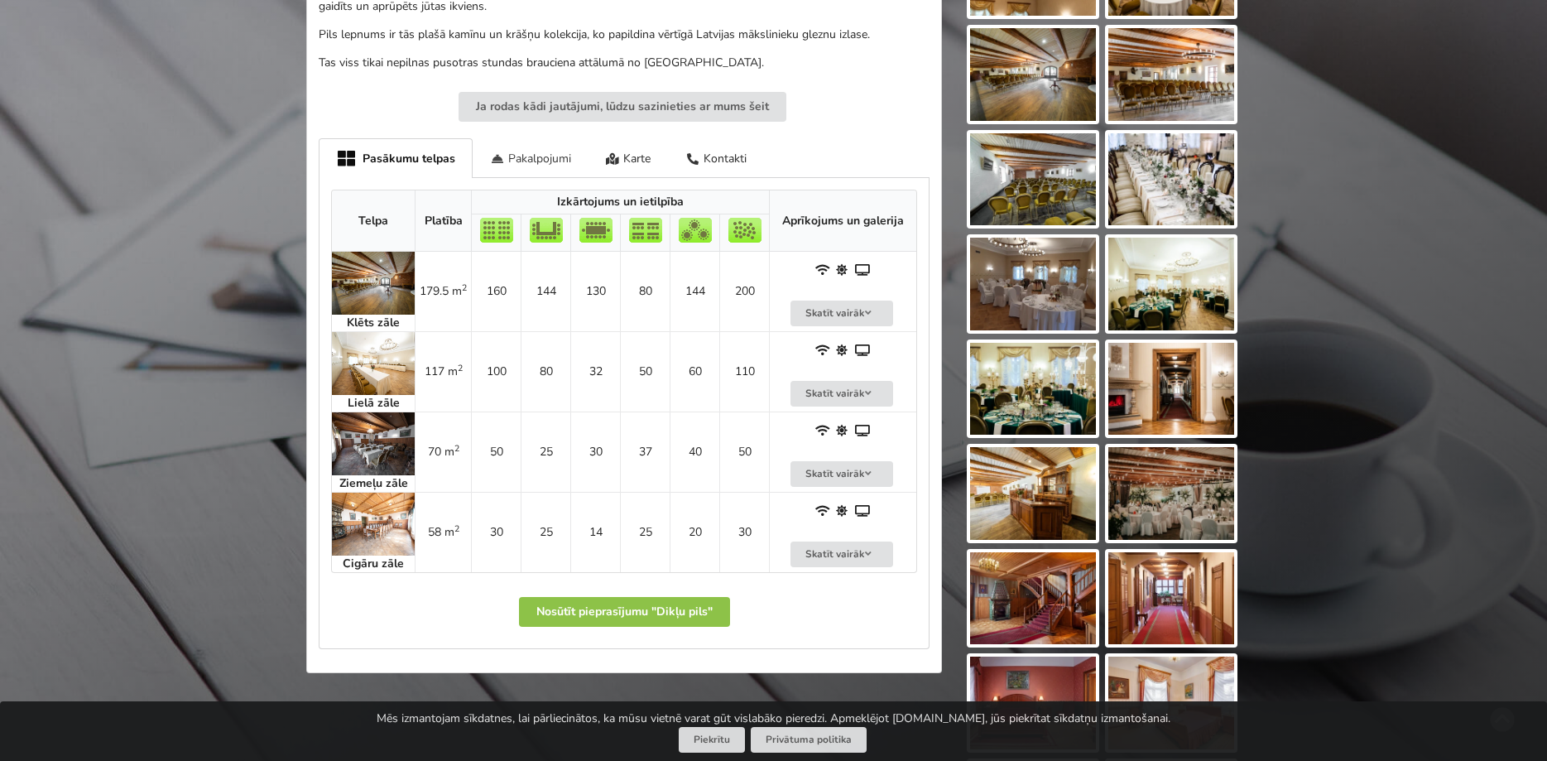
click at [521, 153] on div "Pakalpojumi" at bounding box center [531, 157] width 116 height 39
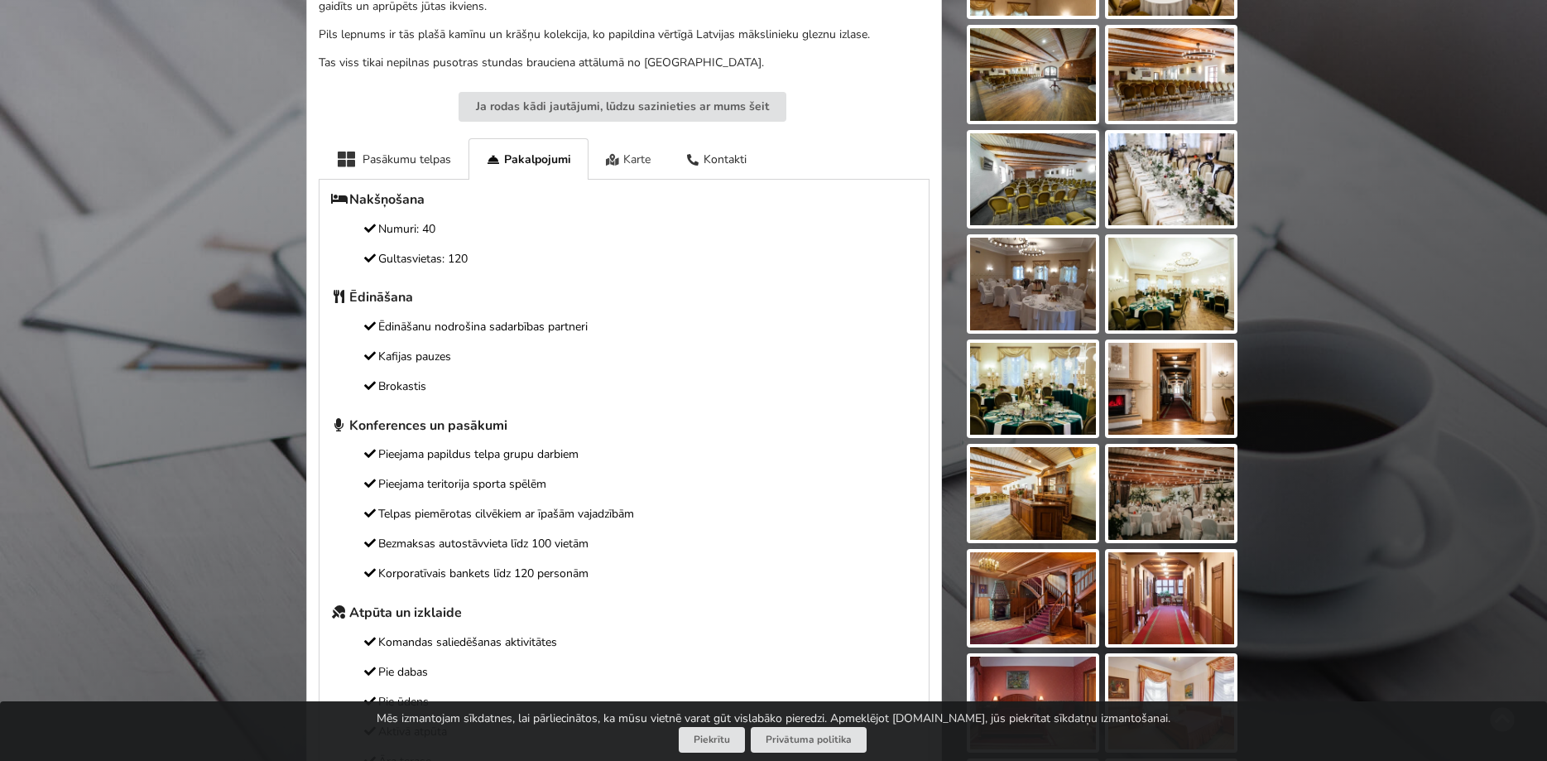
click at [631, 158] on div "Karte" at bounding box center [628, 158] width 80 height 41
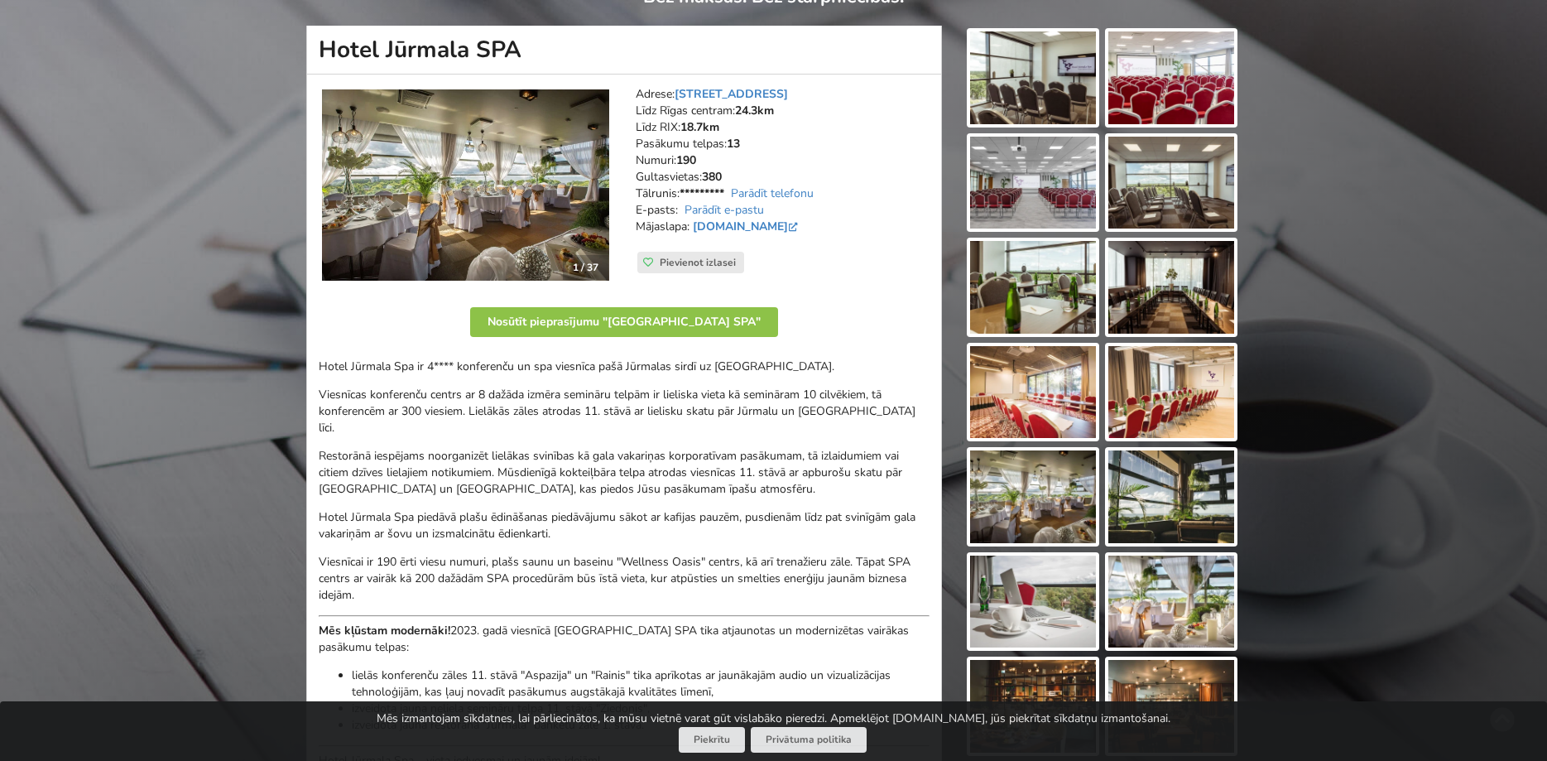
scroll to position [169, 0]
click at [1059, 175] on img at bounding box center [1033, 183] width 126 height 93
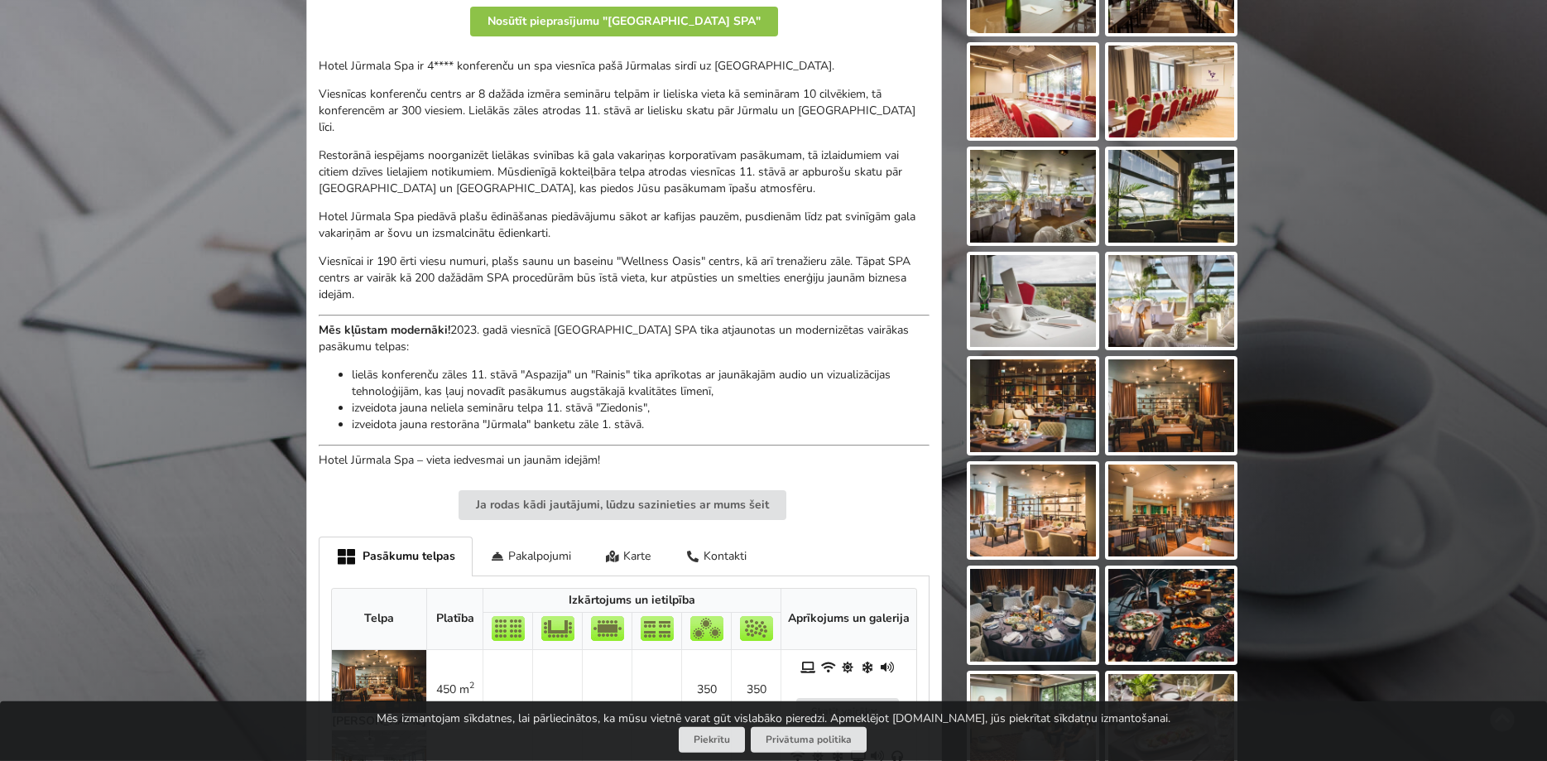
scroll to position [591, 0]
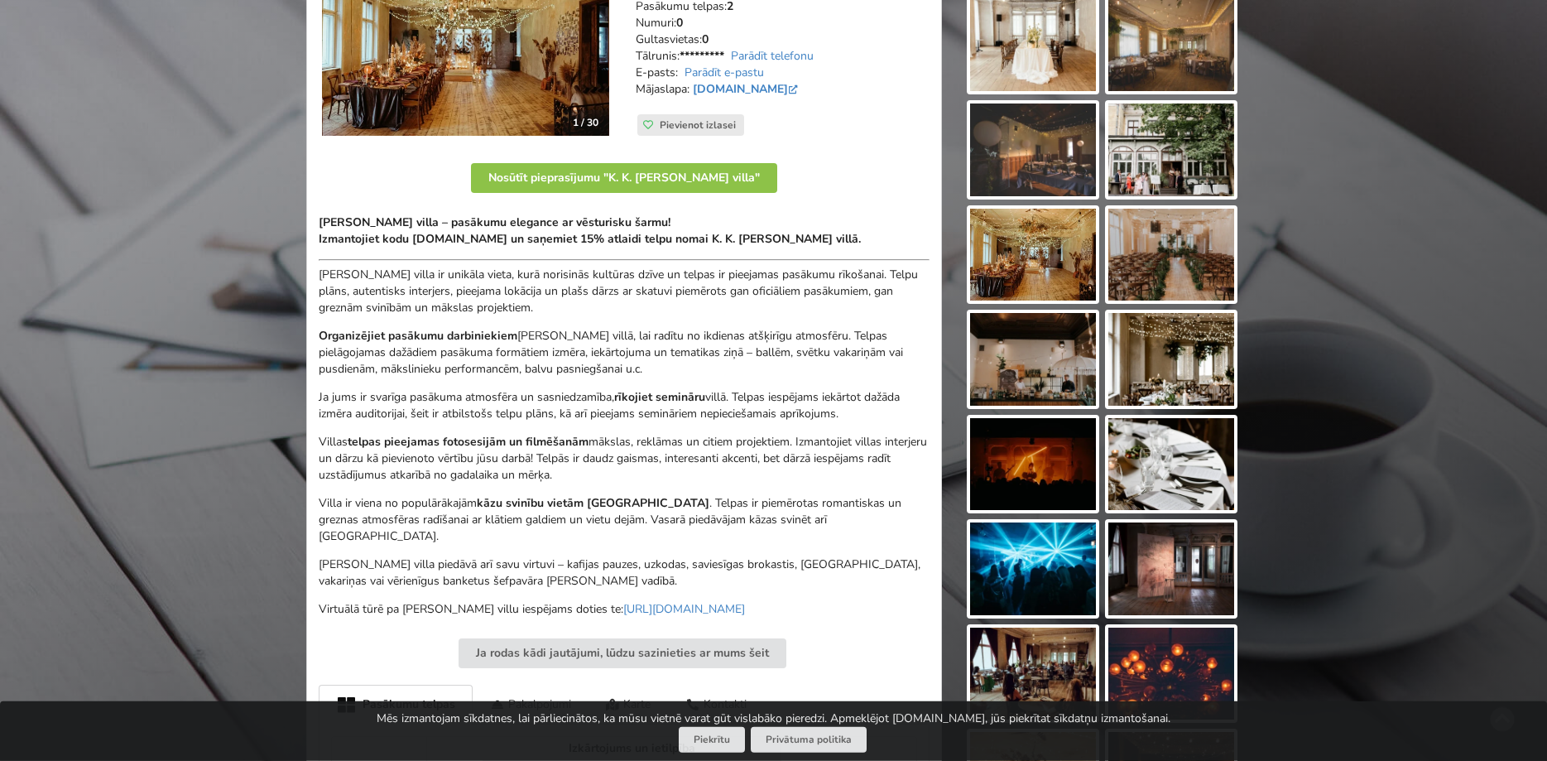
scroll to position [338, 0]
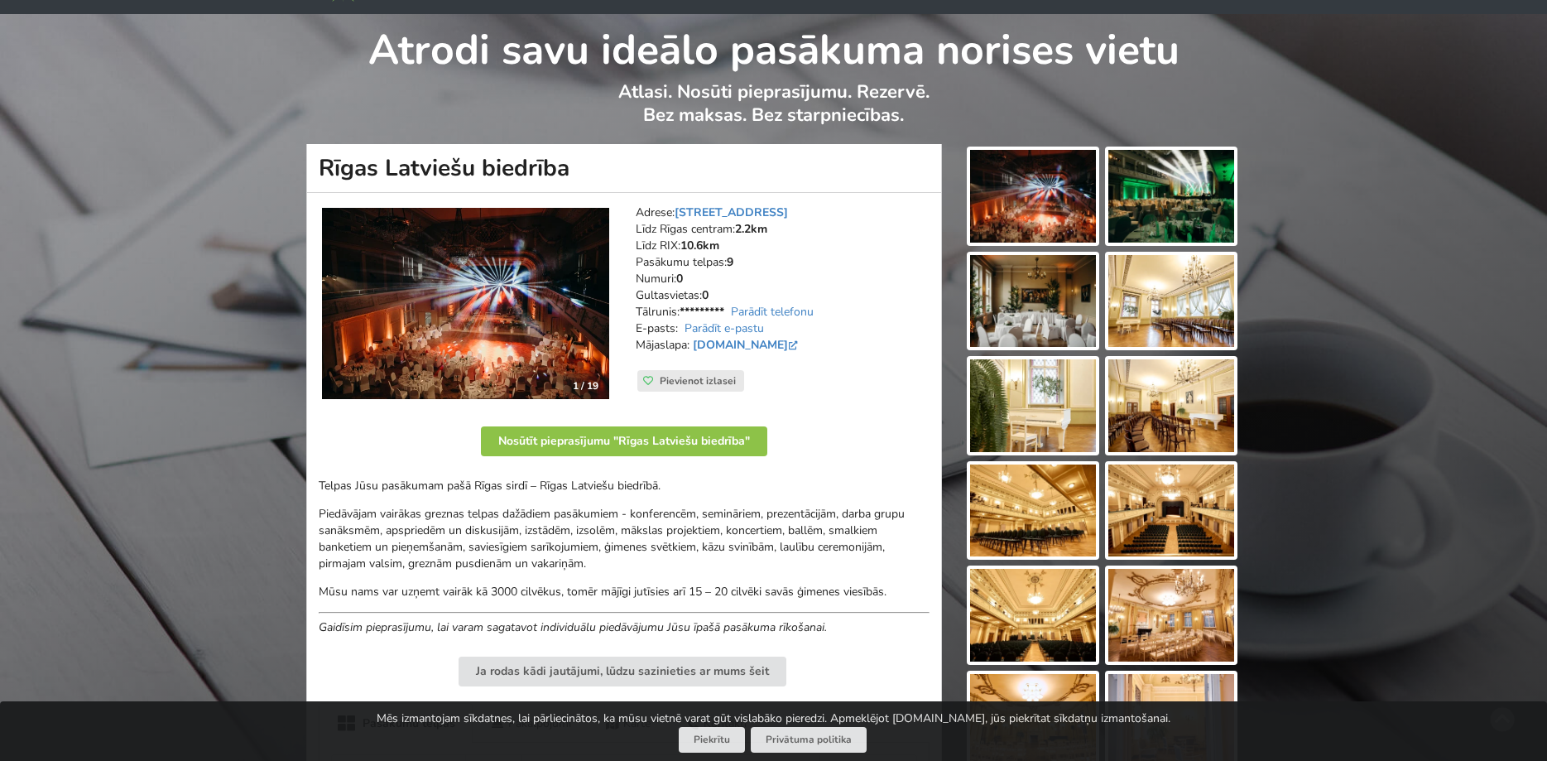
scroll to position [84, 0]
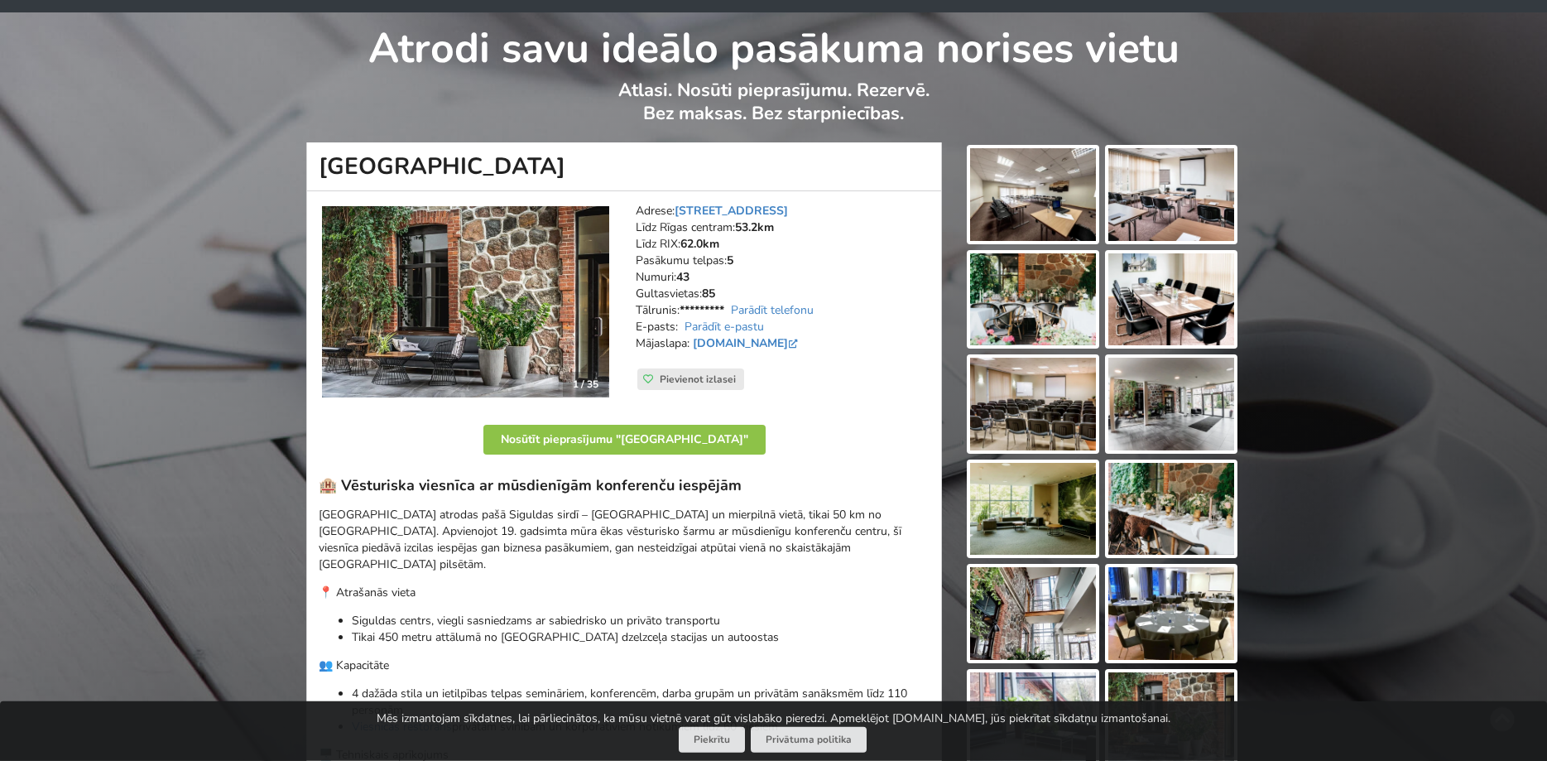
scroll to position [169, 0]
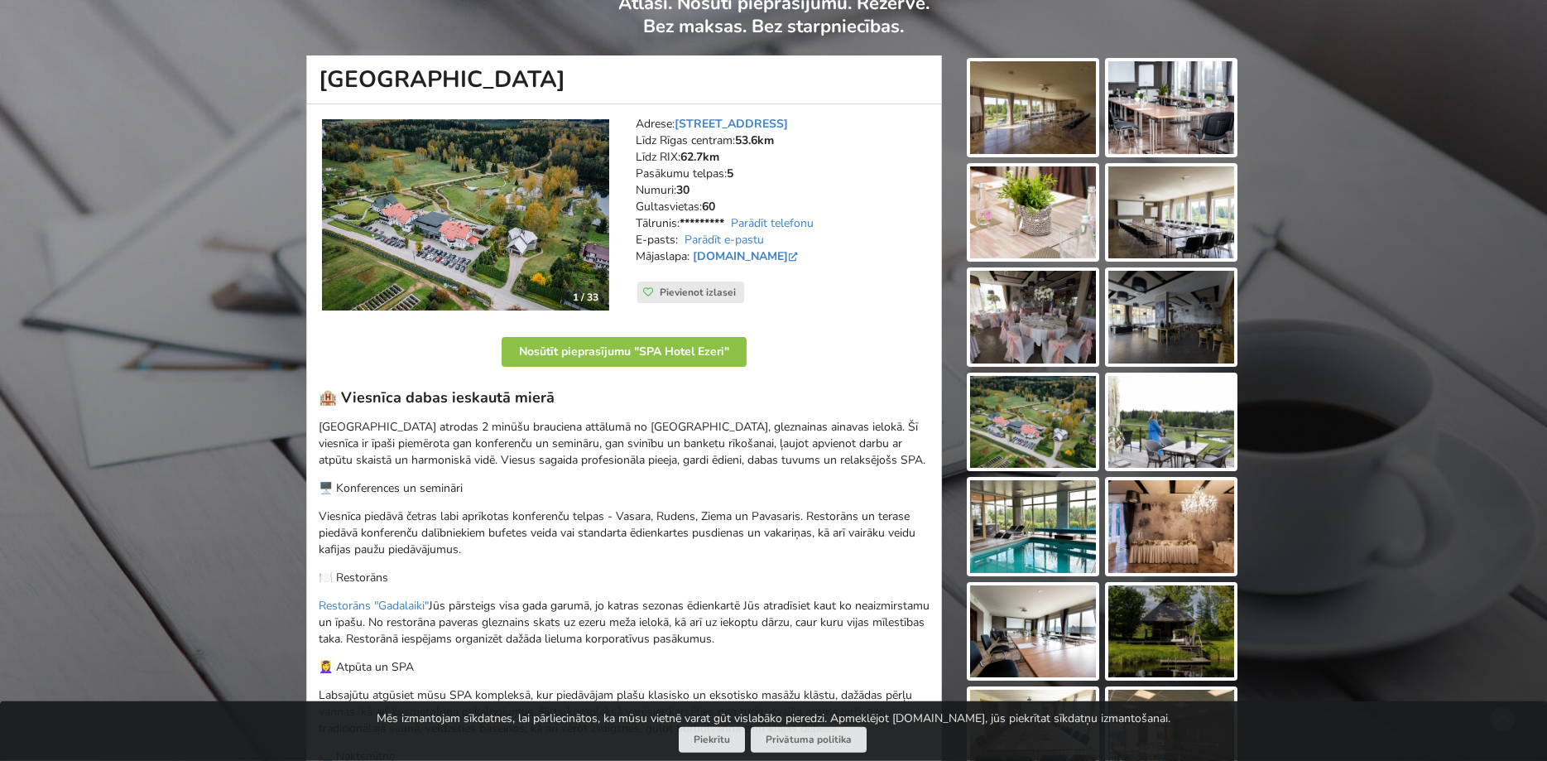
scroll to position [169, 0]
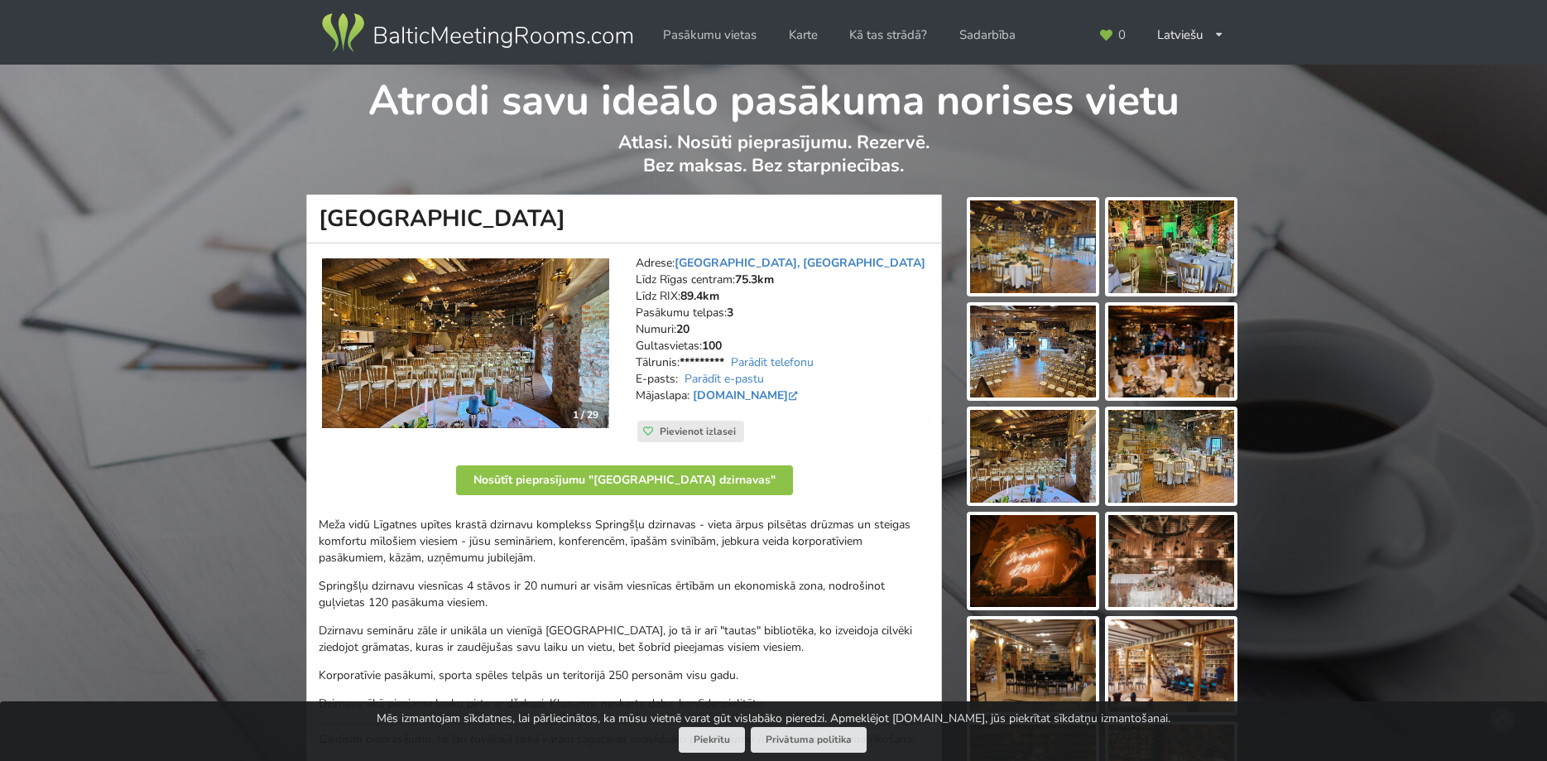
click at [1008, 367] on img at bounding box center [1033, 351] width 126 height 93
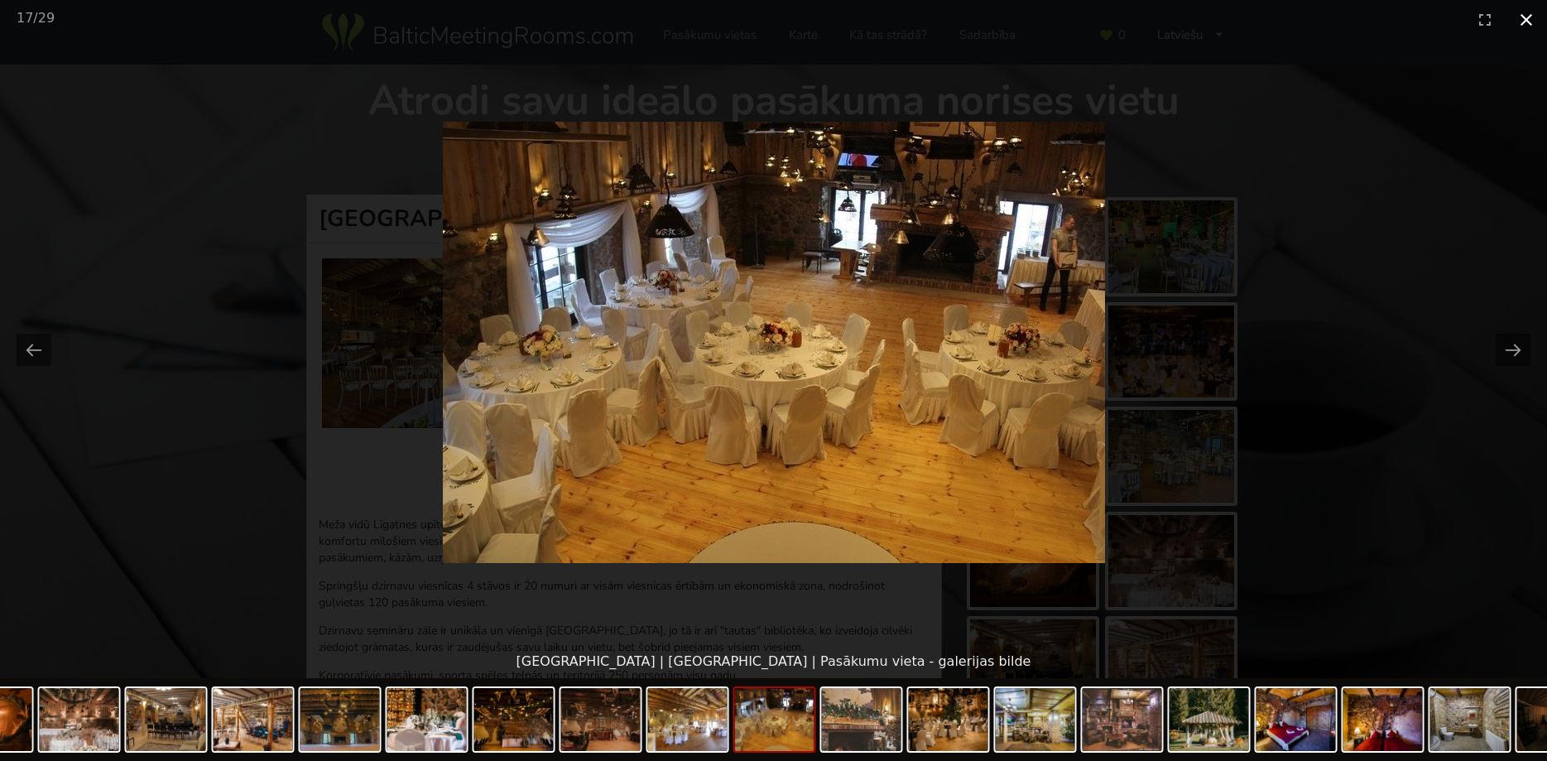
click at [1524, 21] on button "Close gallery" at bounding box center [1525, 19] width 41 height 39
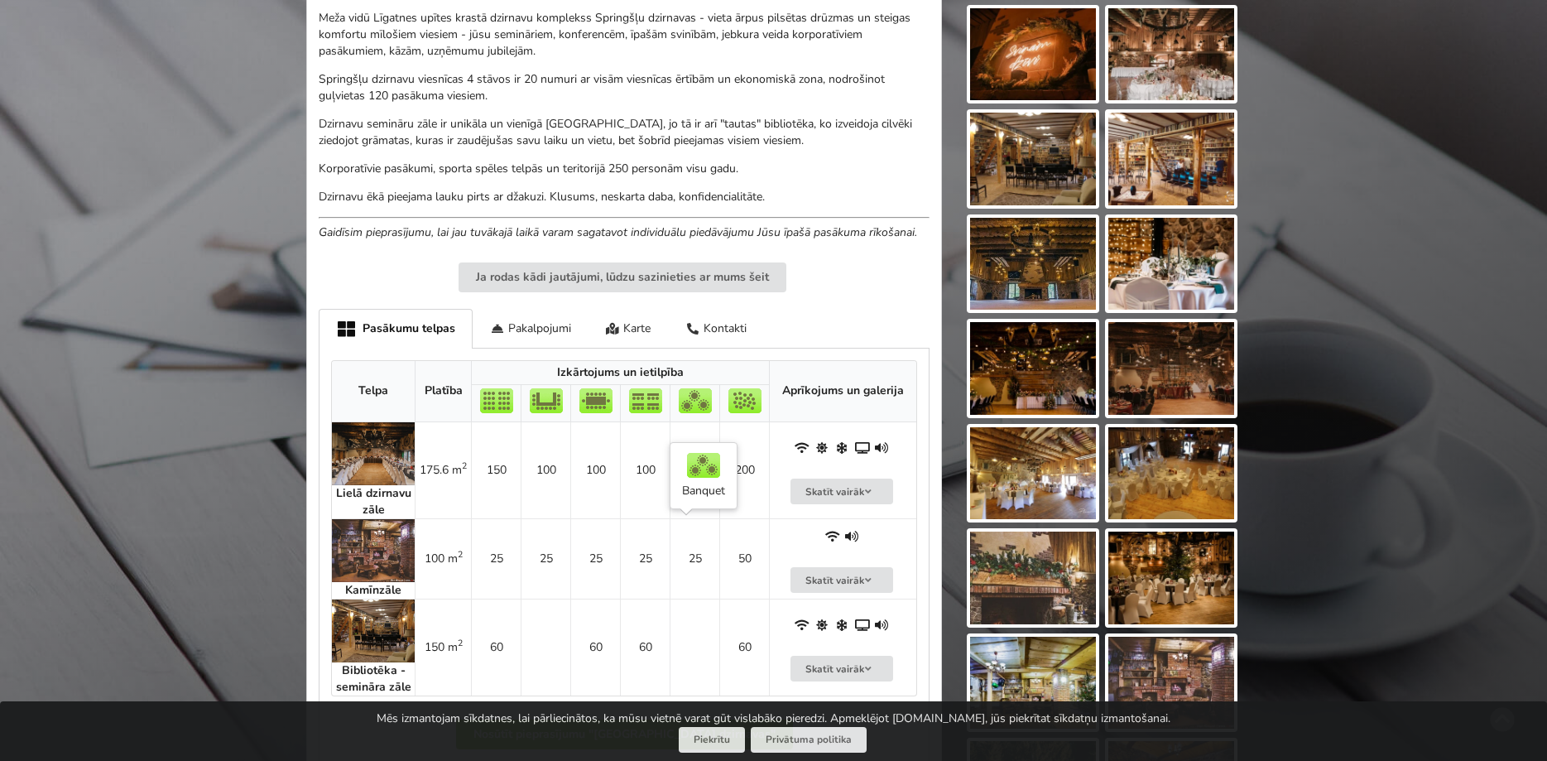
scroll to position [760, 0]
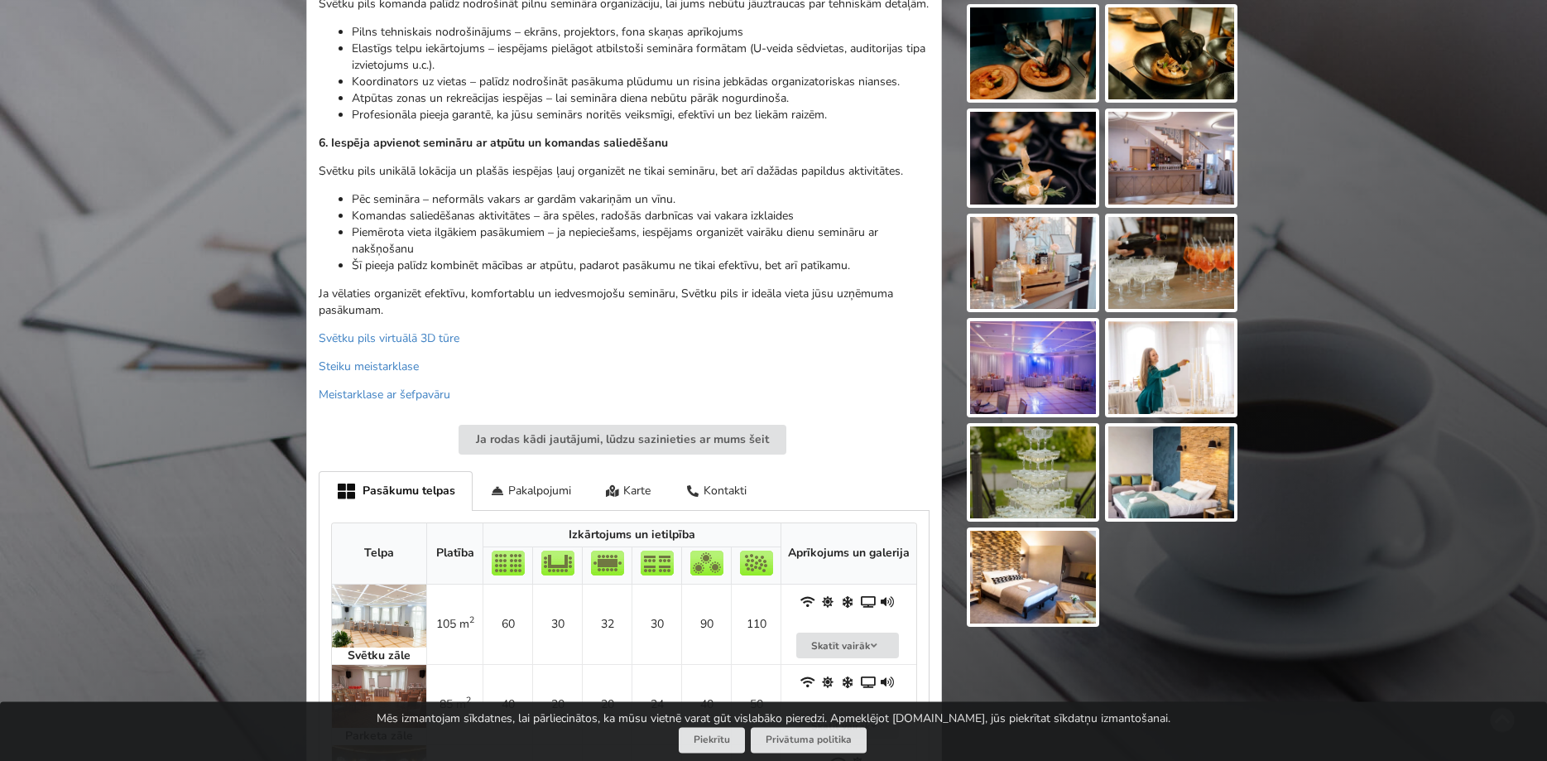
scroll to position [1435, 0]
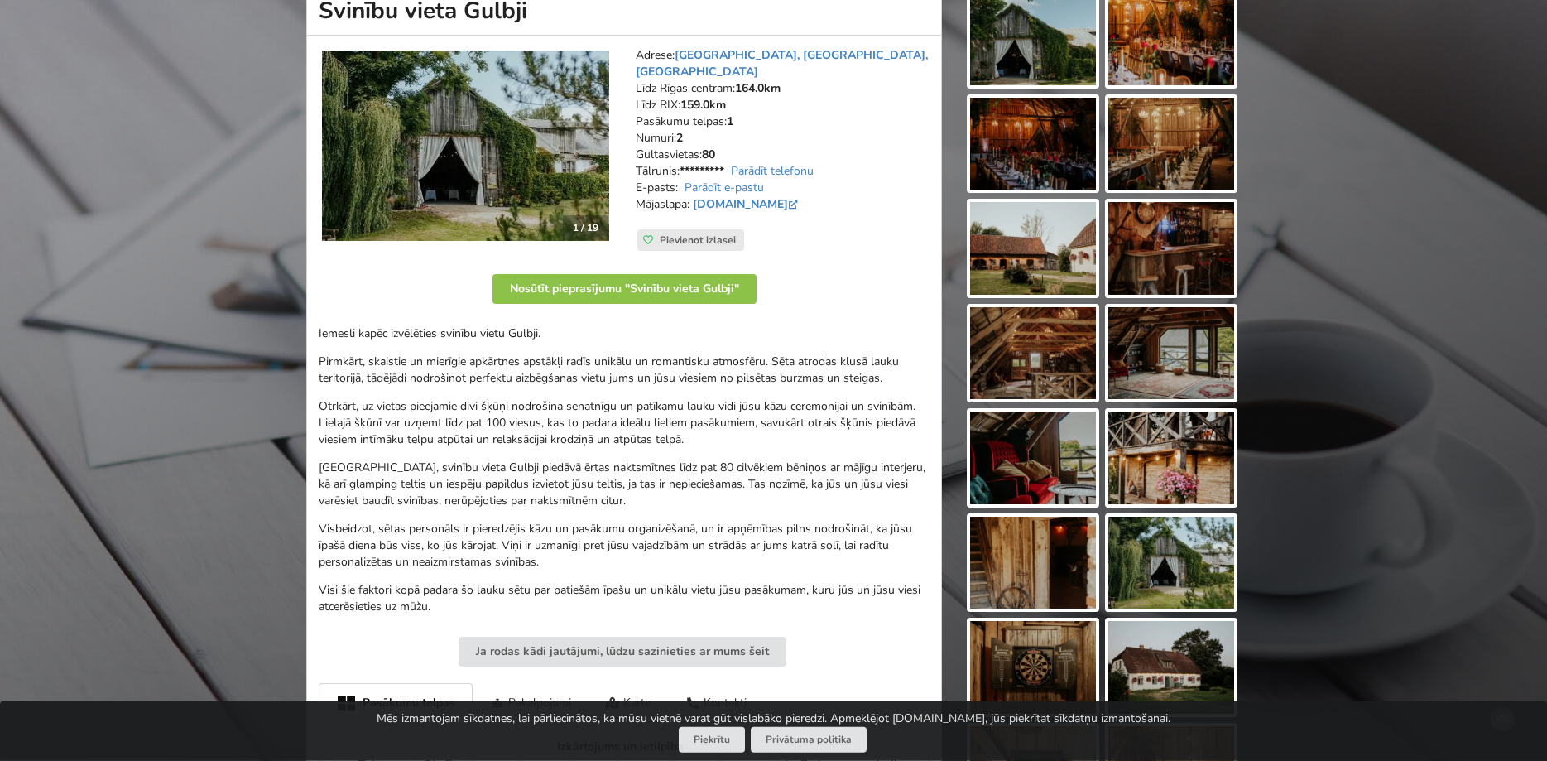
scroll to position [338, 0]
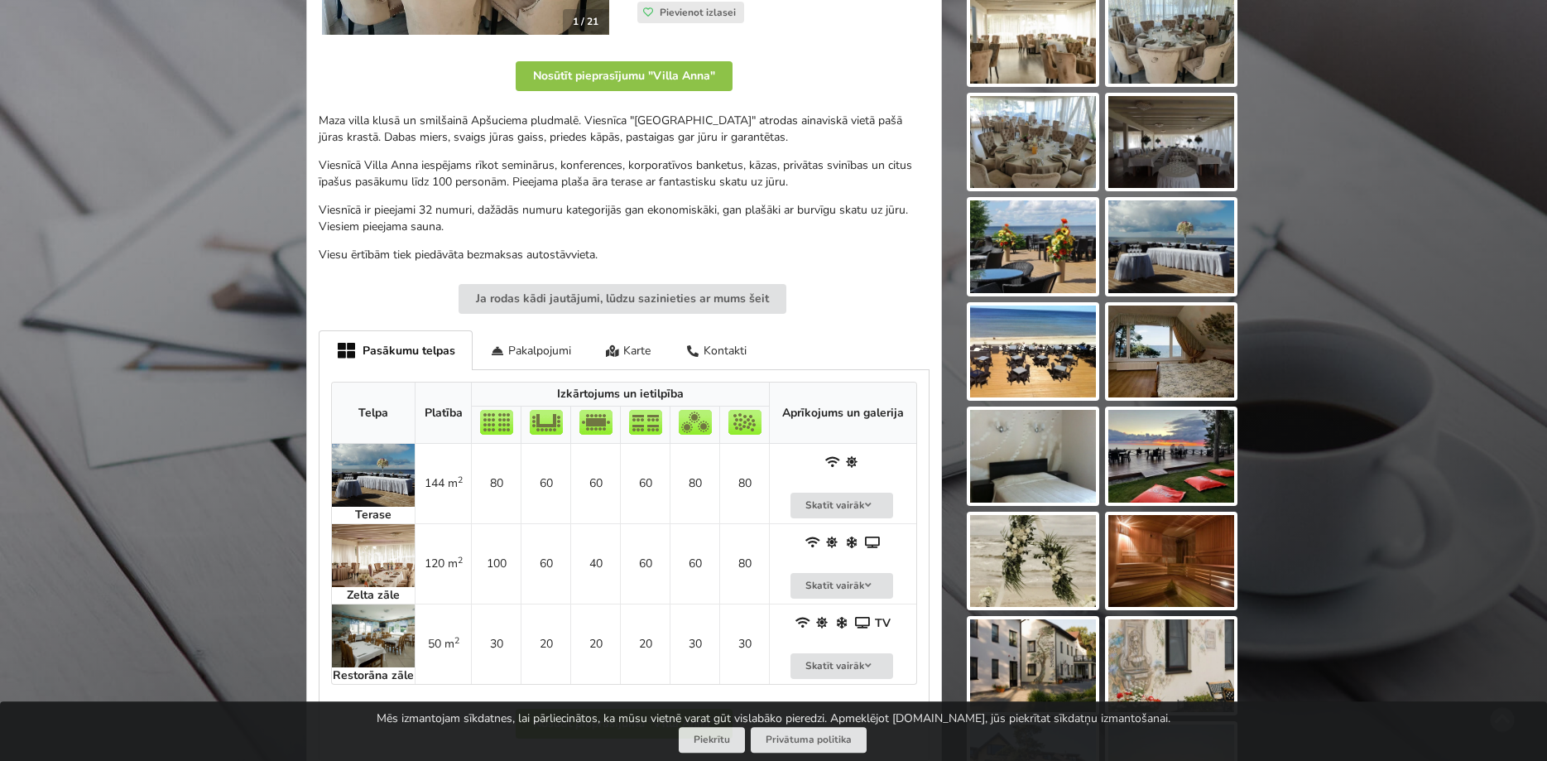
scroll to position [422, 0]
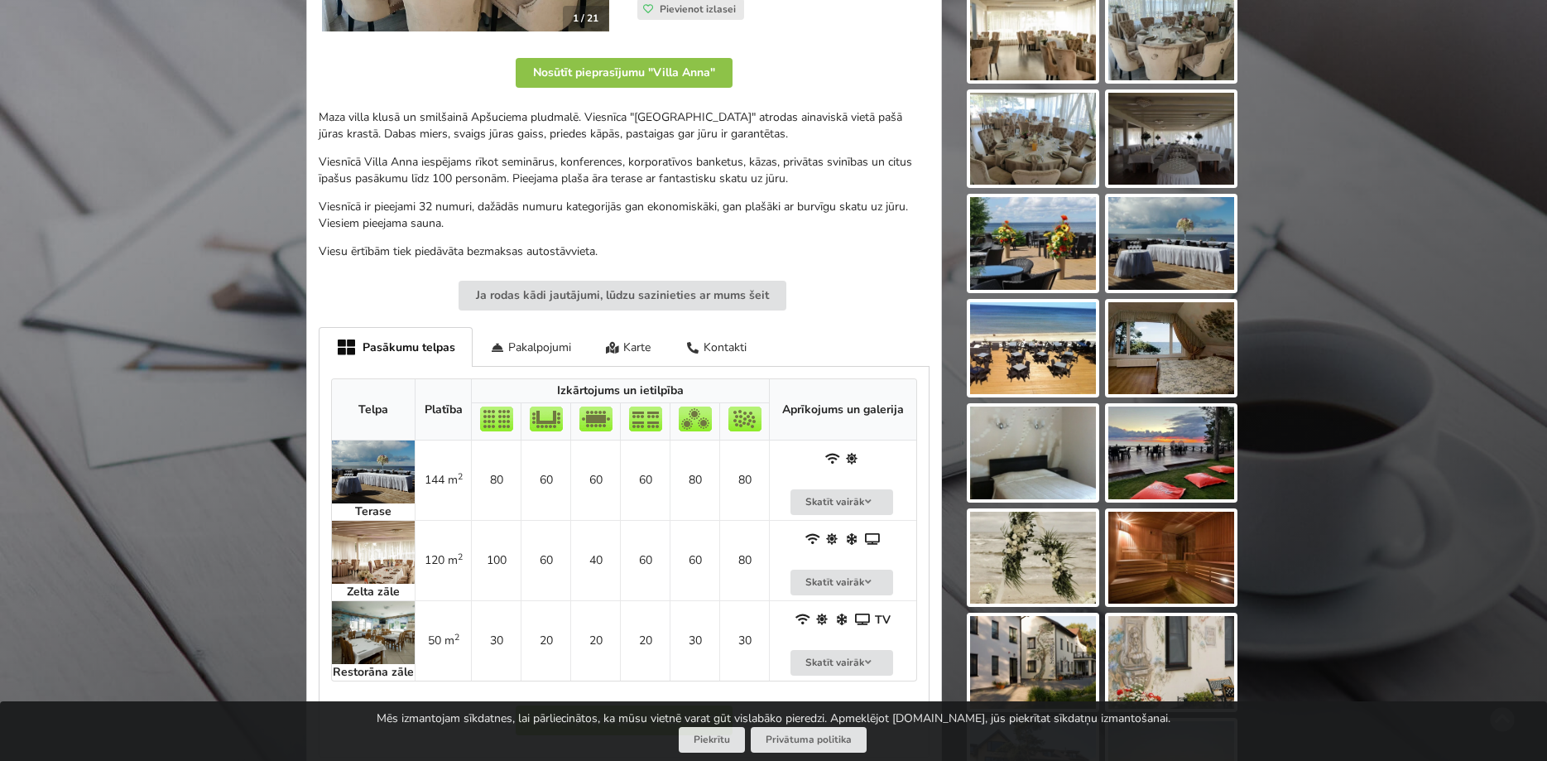
click at [1008, 217] on img at bounding box center [1033, 243] width 126 height 93
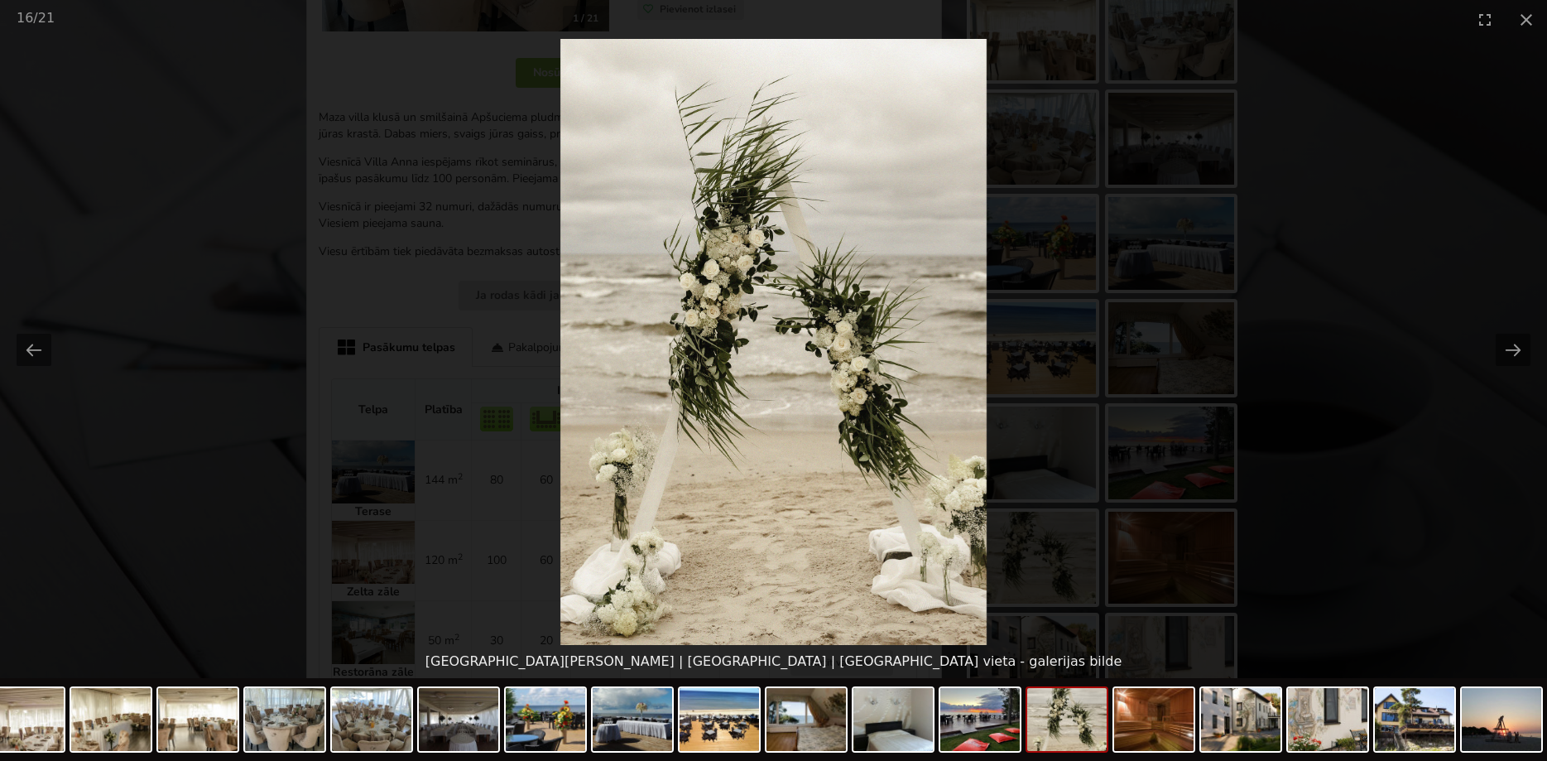
click at [145, 284] on picture at bounding box center [773, 342] width 1547 height 606
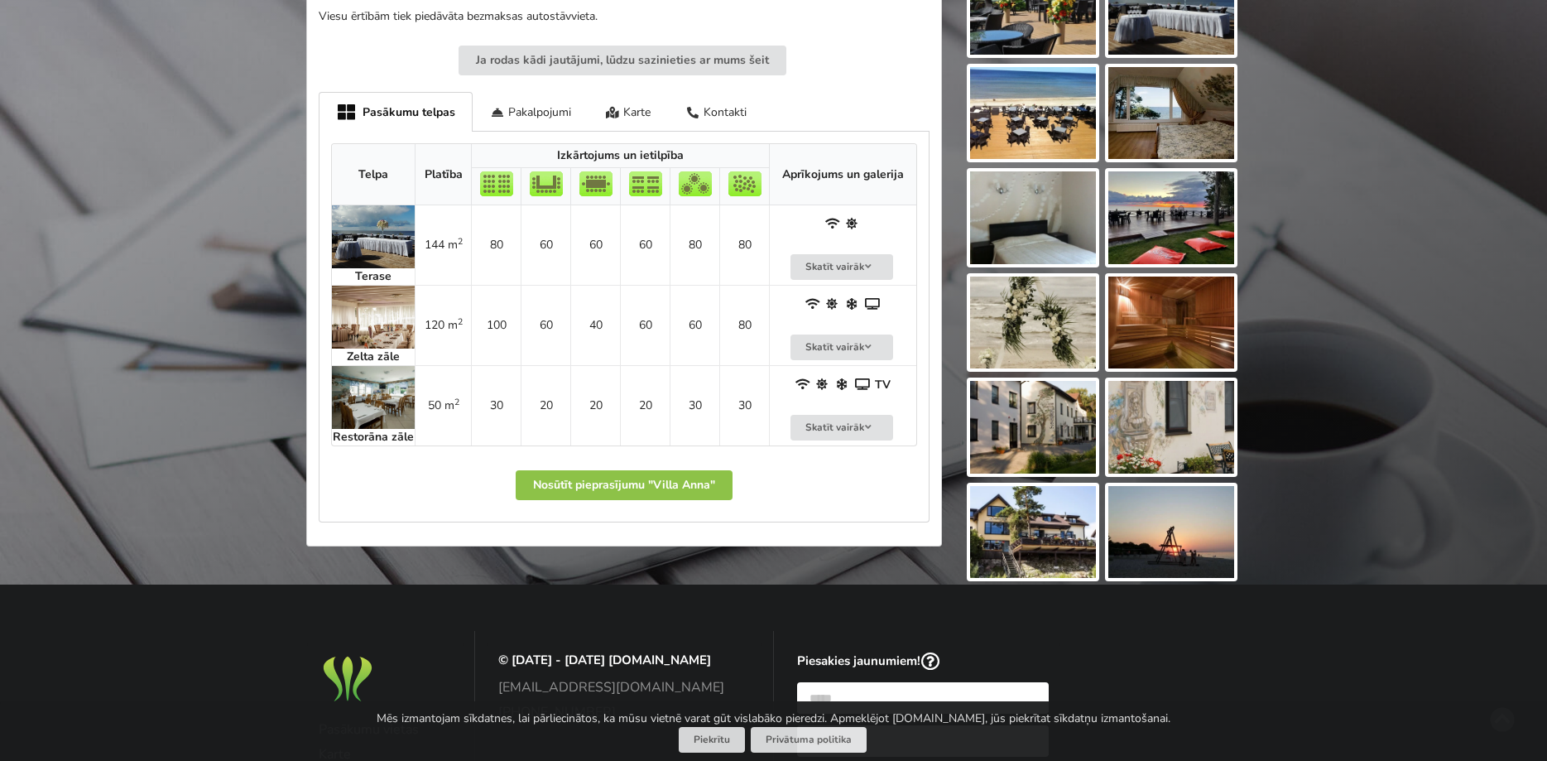
scroll to position [535, 0]
